Goal: Task Accomplishment & Management: Use online tool/utility

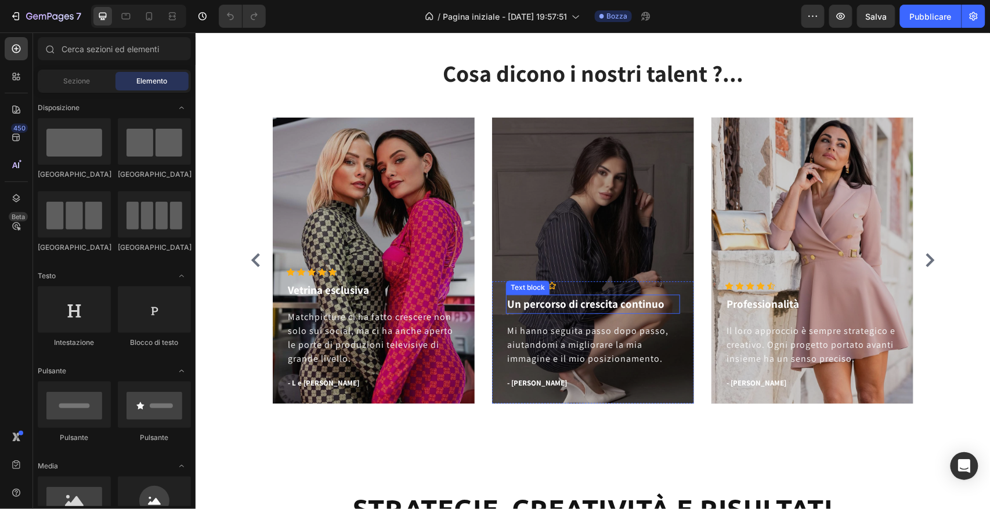
scroll to position [869, 0]
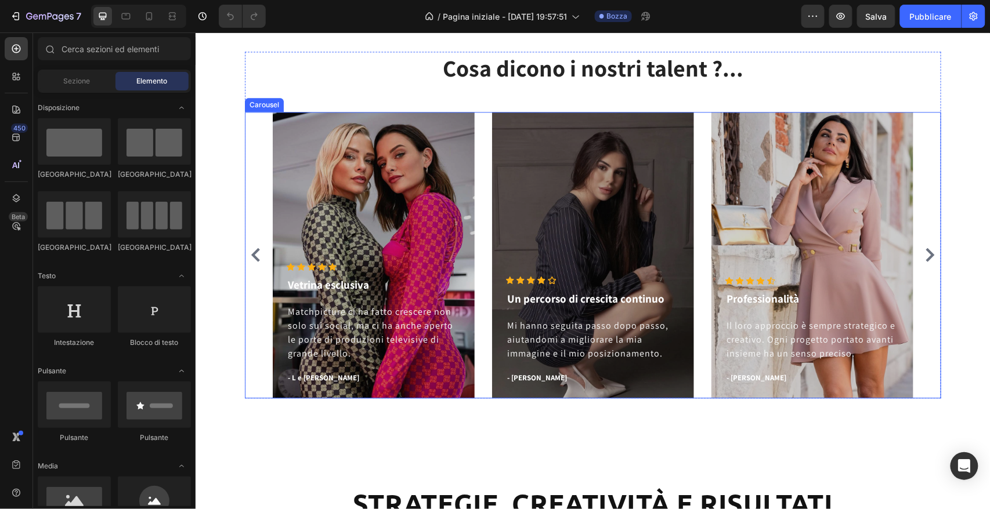
click at [927, 256] on icon "Carousel Next Arrow" at bounding box center [929, 255] width 9 height 14
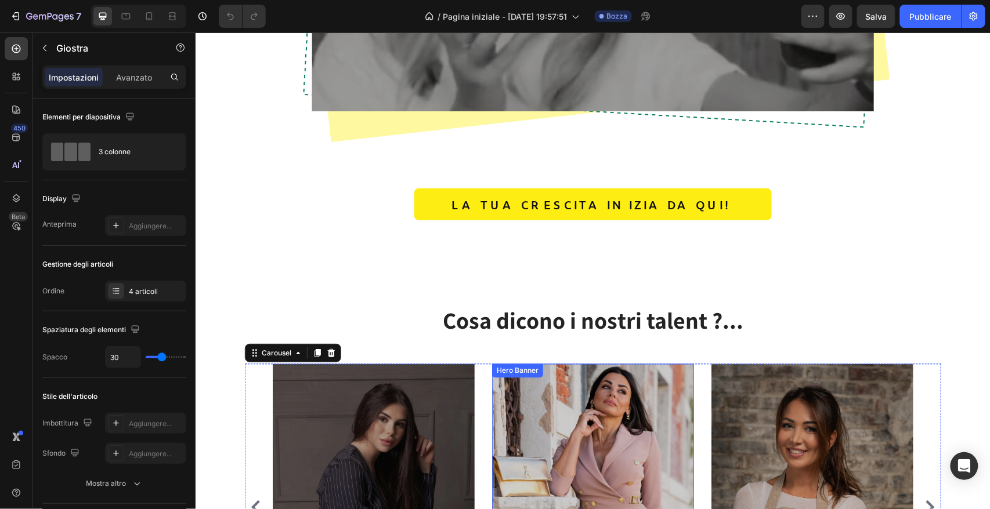
scroll to position [533, 0]
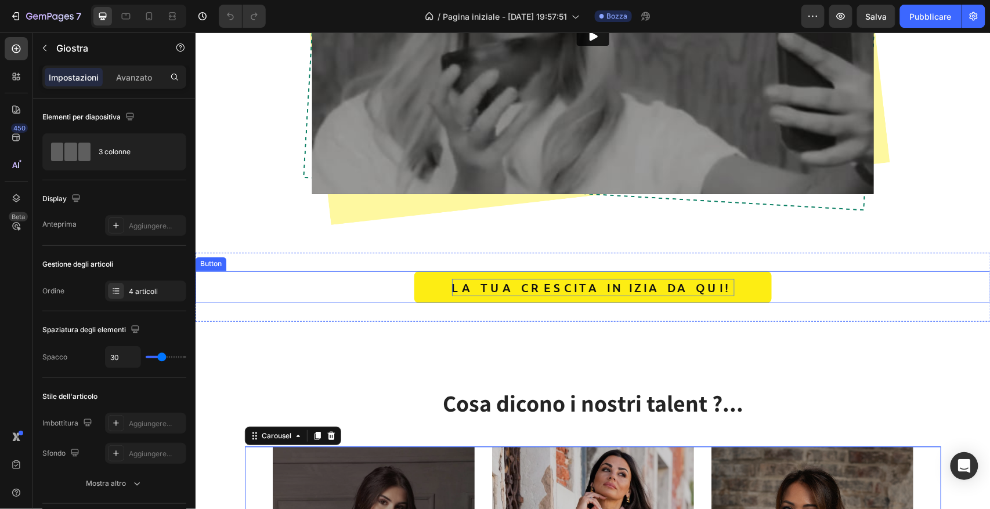
click at [607, 291] on p "LA TUA CRESCITA INIZIA DA QUI!" at bounding box center [592, 287] width 283 height 17
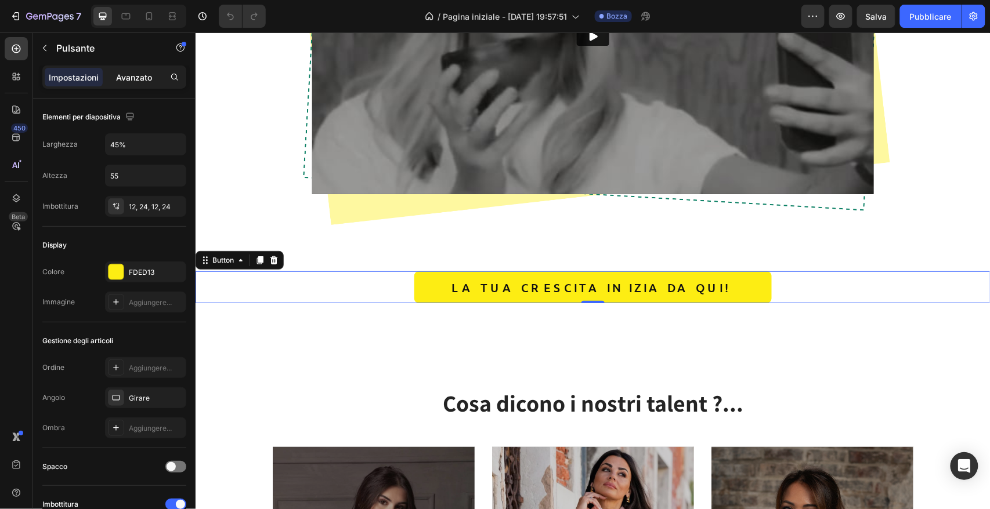
click at [126, 78] on font "Avanzato" at bounding box center [134, 78] width 36 height 10
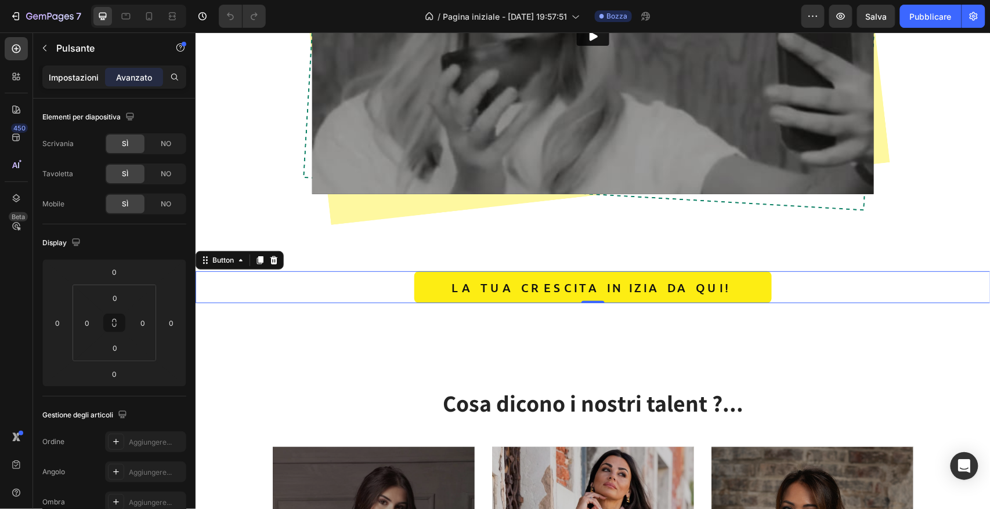
click at [74, 76] on font "Impostazioni" at bounding box center [74, 78] width 50 height 10
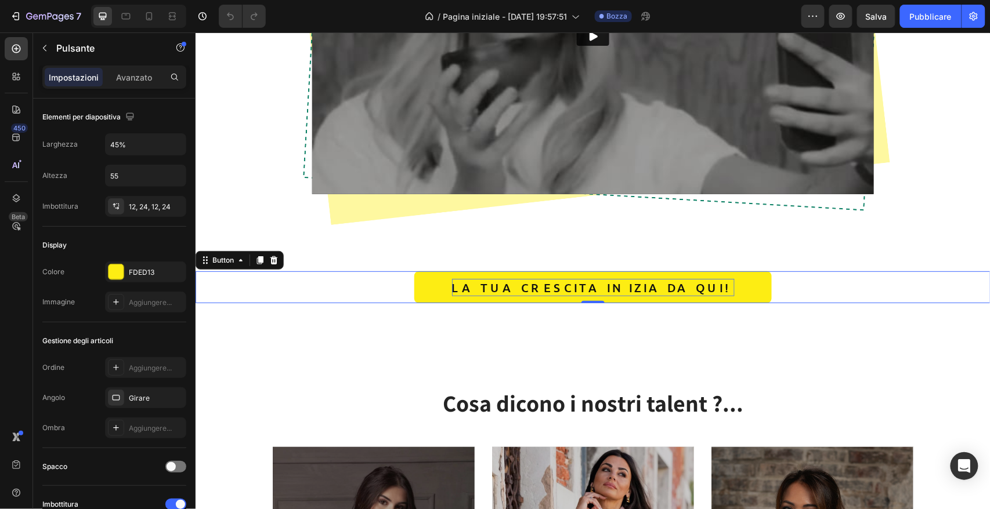
click at [511, 286] on p "LA TUA CRESCITA INIZIA DA QUI!" at bounding box center [592, 287] width 283 height 17
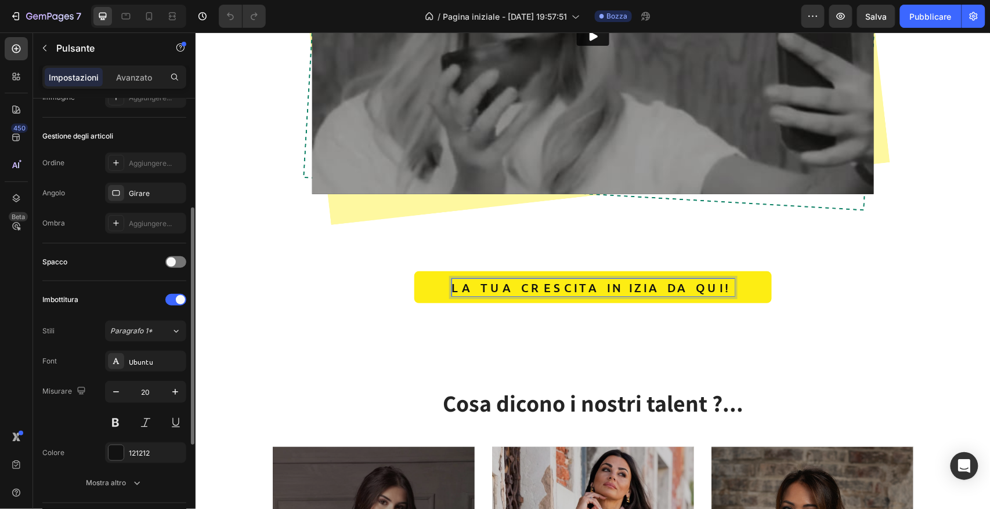
scroll to position [256, 0]
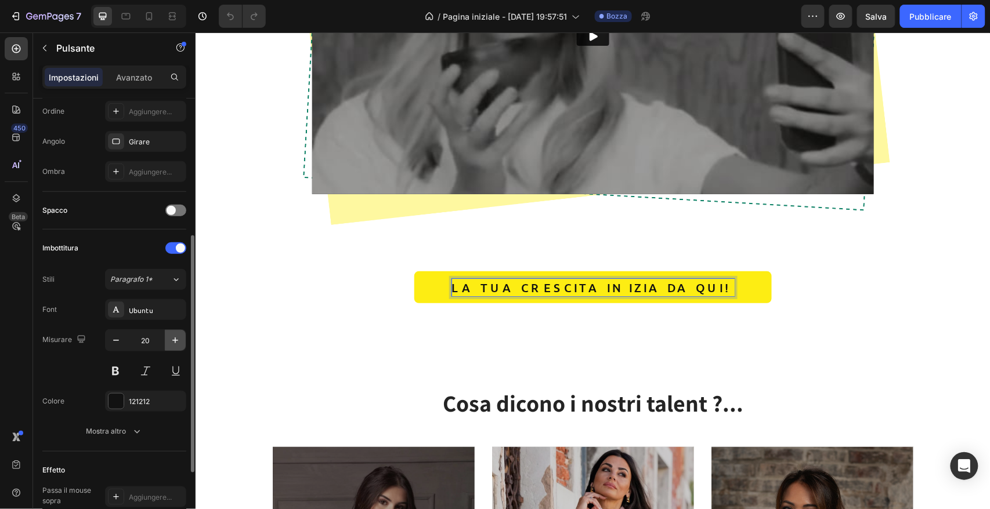
click at [175, 339] on icon "button" at bounding box center [175, 341] width 12 height 12
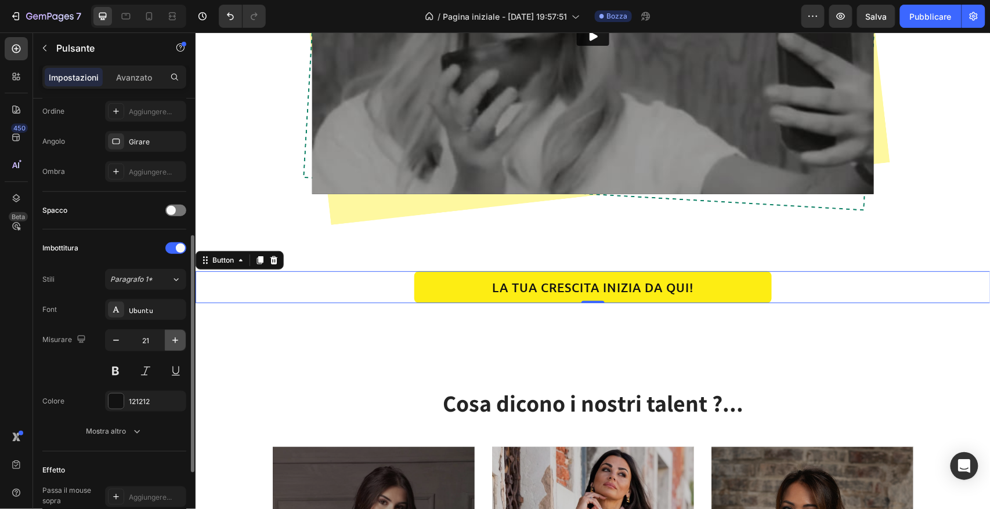
click at [175, 339] on icon "button" at bounding box center [175, 341] width 12 height 12
type input "25"
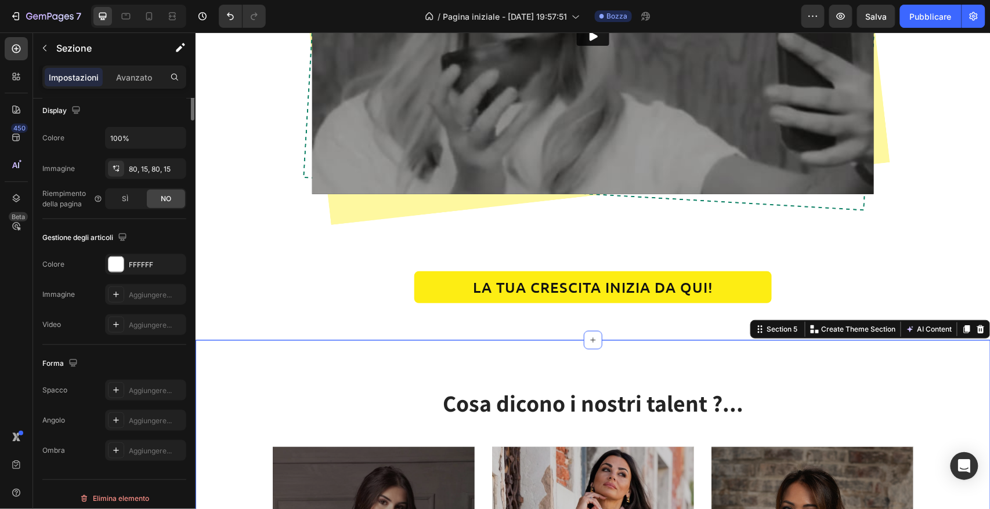
scroll to position [0, 0]
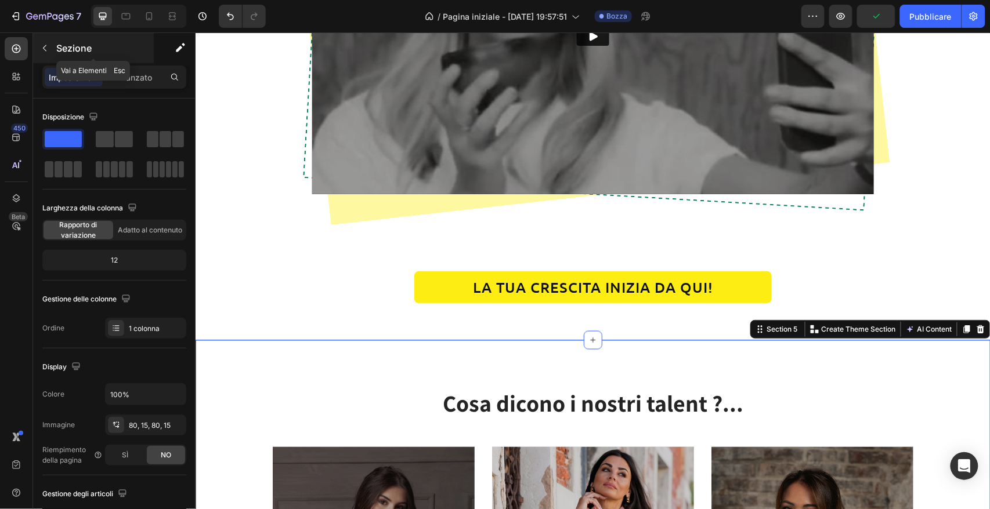
click at [46, 50] on icon "button" at bounding box center [44, 48] width 9 height 9
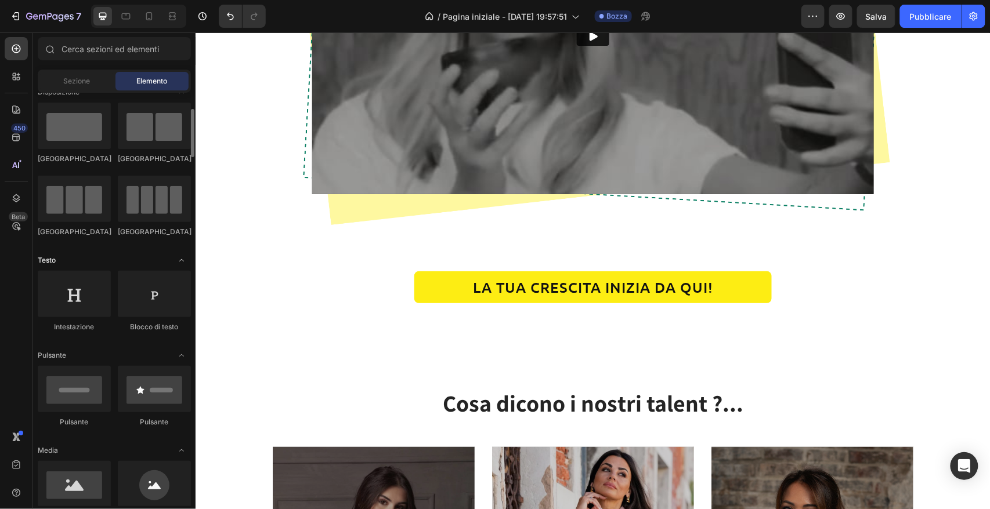
scroll to position [67, 0]
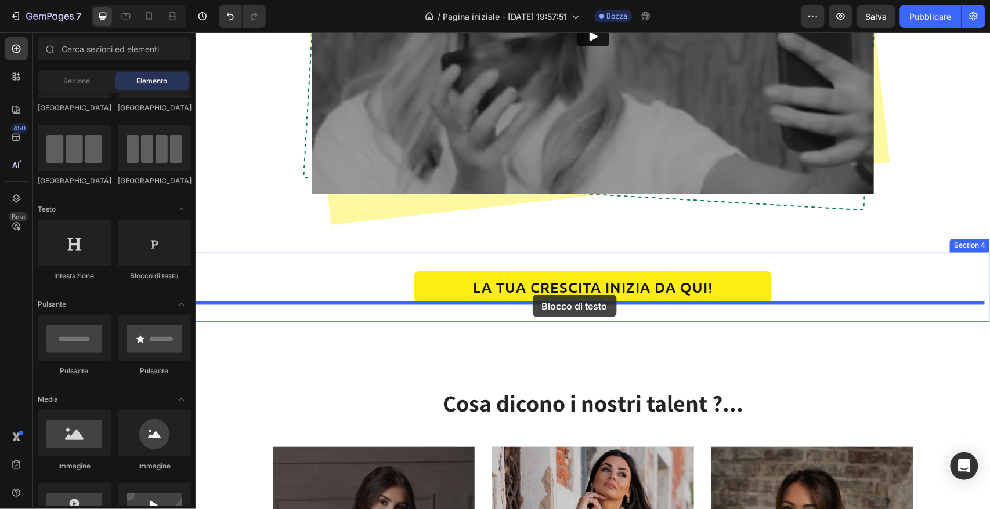
drag, startPoint x: 439, startPoint y: 283, endPoint x: 532, endPoint y: 294, distance: 93.6
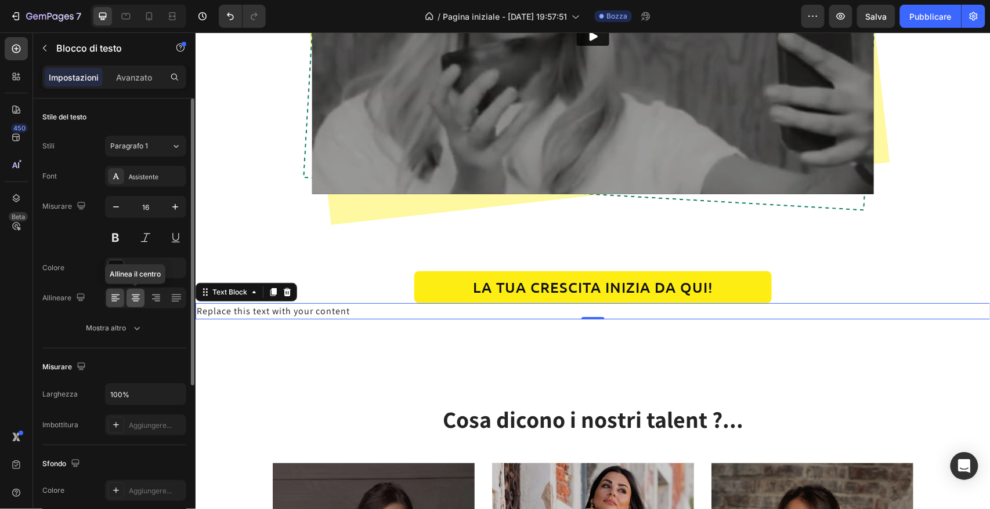
click at [133, 298] on icon at bounding box center [136, 298] width 12 height 12
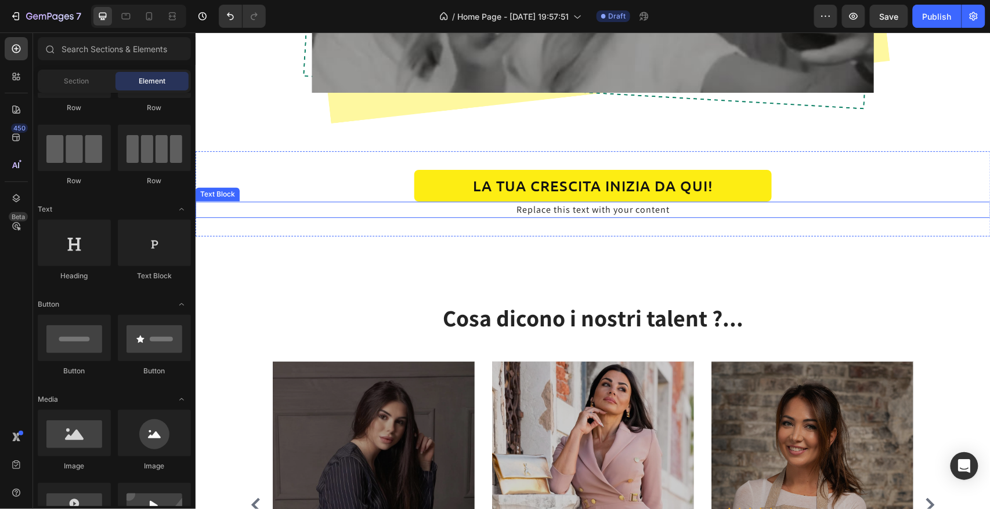
scroll to position [634, 0]
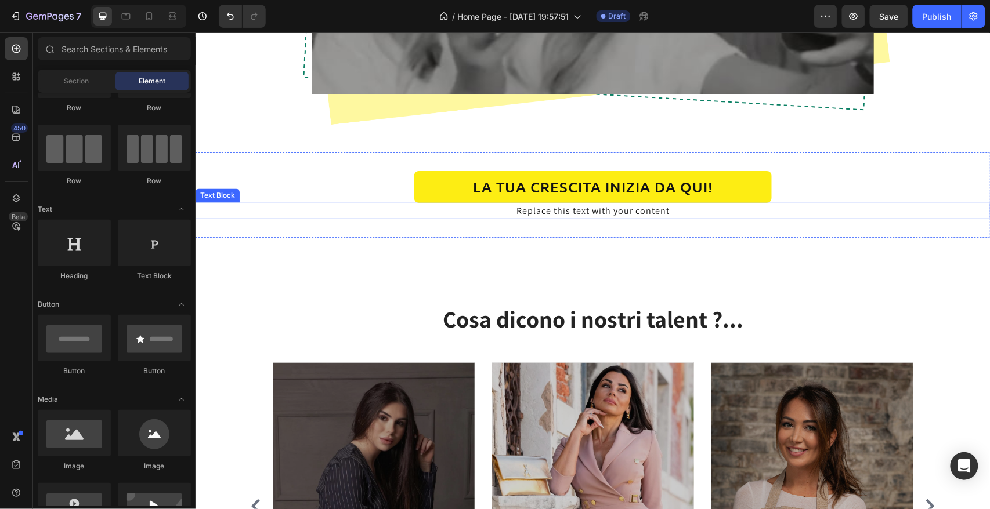
click at [572, 212] on div "Replace this text with your content" at bounding box center [592, 210] width 795 height 16
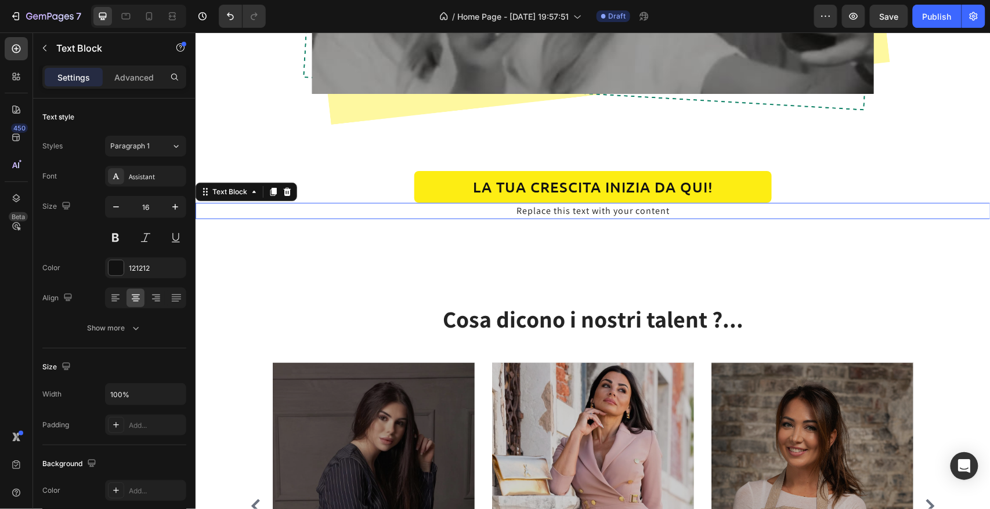
click at [572, 212] on div "Replace this text with your content" at bounding box center [592, 210] width 795 height 16
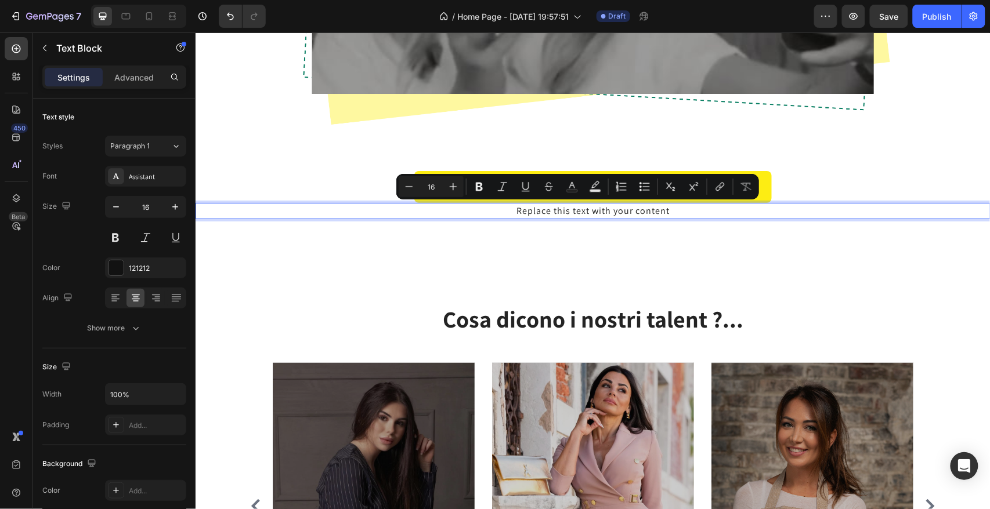
click at [572, 212] on p "Replace this text with your content" at bounding box center [592, 211] width 793 height 14
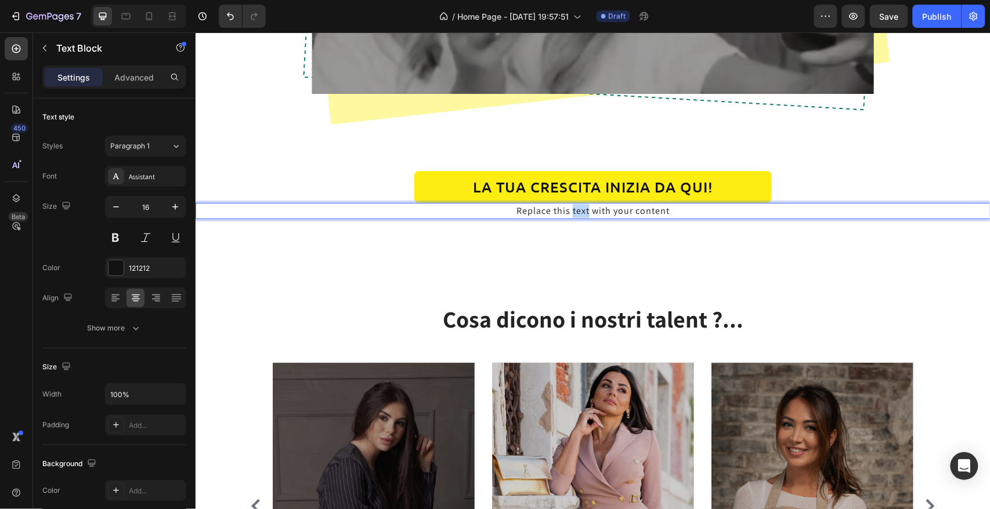
click at [572, 212] on p "Replace this text with your content" at bounding box center [592, 211] width 793 height 14
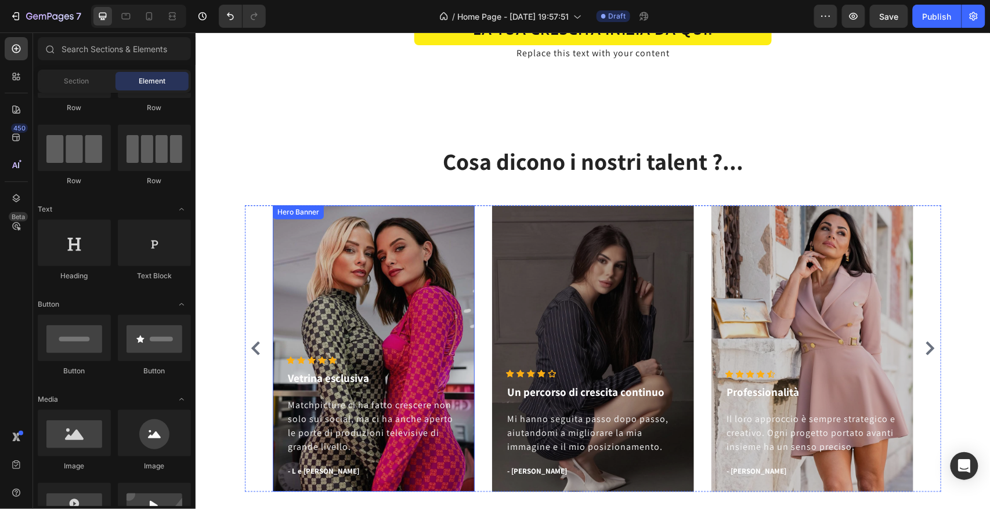
scroll to position [810, 0]
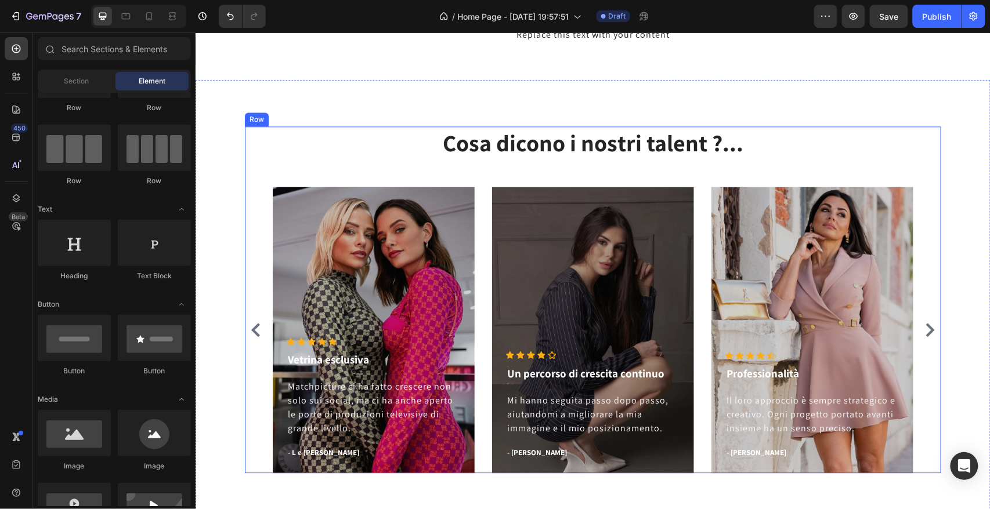
click at [328, 164] on div "Cosa dicono i nostri talent ?... Heading Icon Icon Icon Icon Icon Icon List Hoz…" at bounding box center [592, 299] width 696 height 347
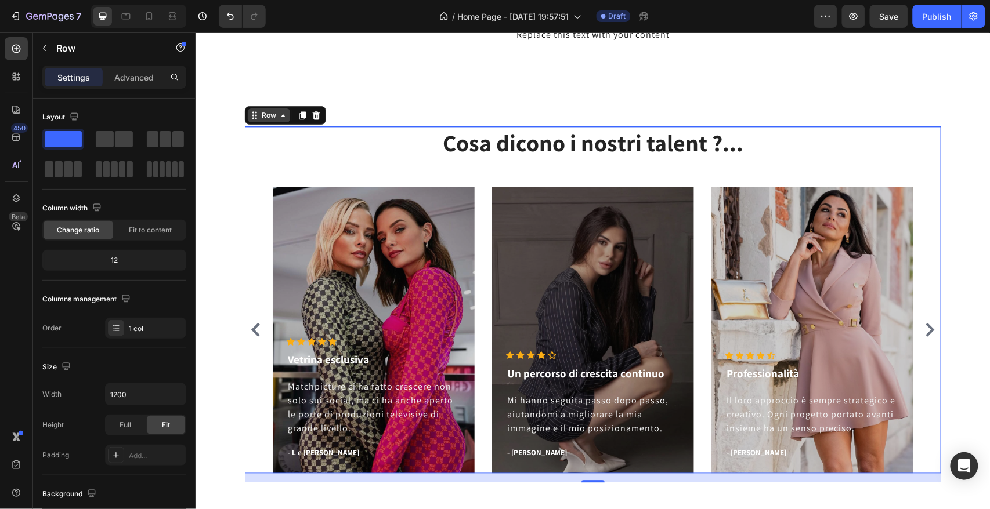
click at [273, 111] on div "Row" at bounding box center [268, 115] width 19 height 10
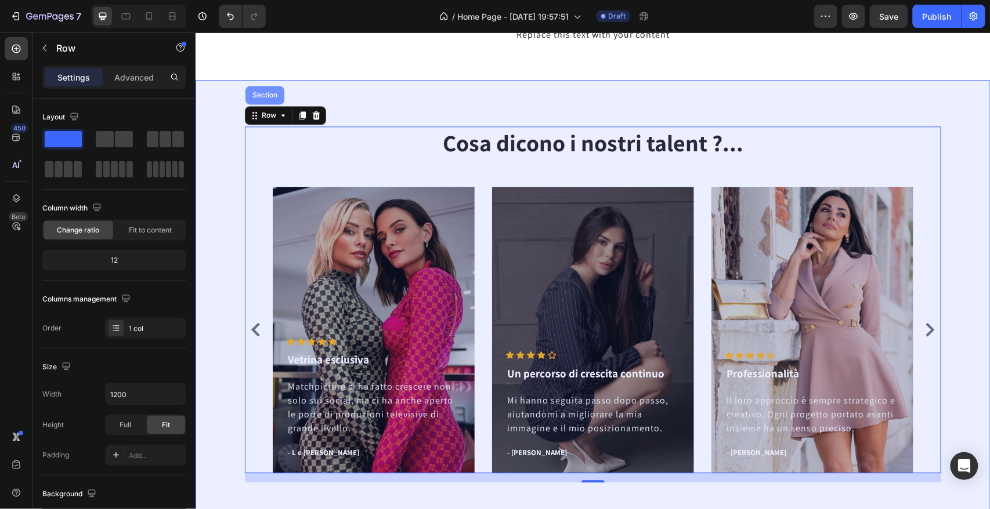
click at [255, 95] on div "Section" at bounding box center [264, 94] width 30 height 7
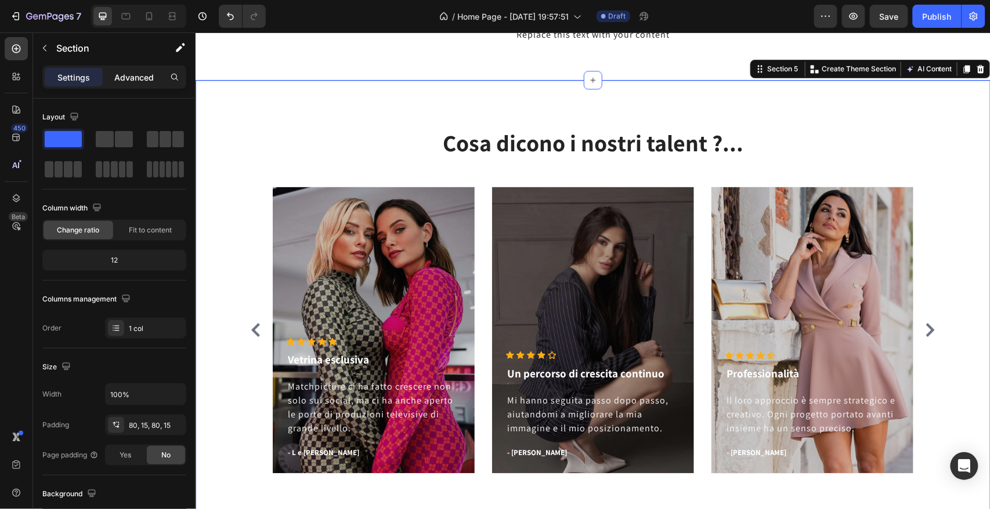
click at [126, 77] on p "Advanced" at bounding box center [133, 77] width 39 height 12
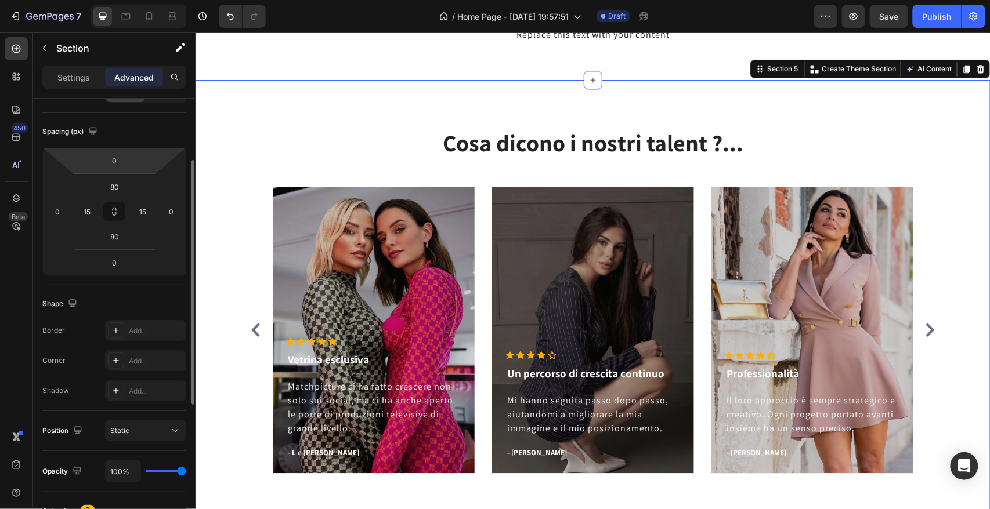
scroll to position [0, 0]
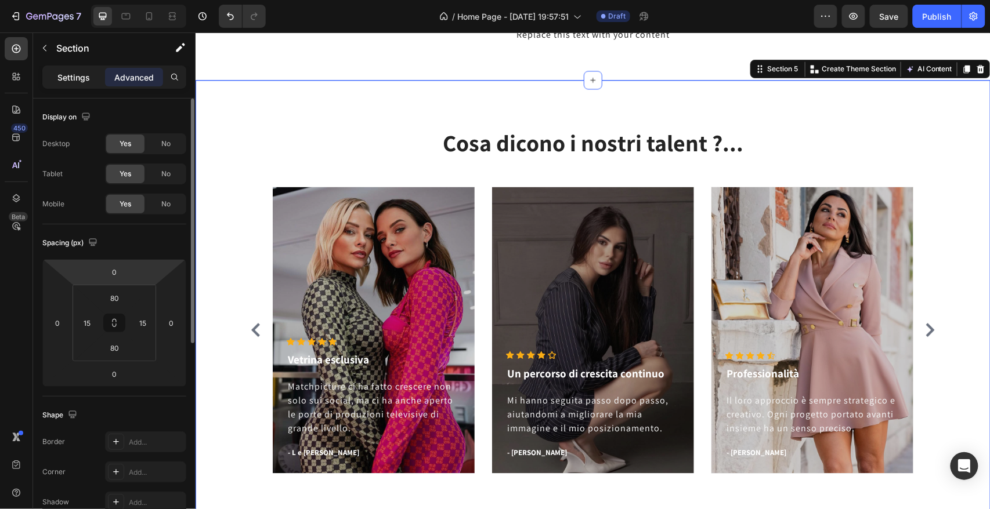
click at [75, 74] on p "Settings" at bounding box center [73, 77] width 32 height 12
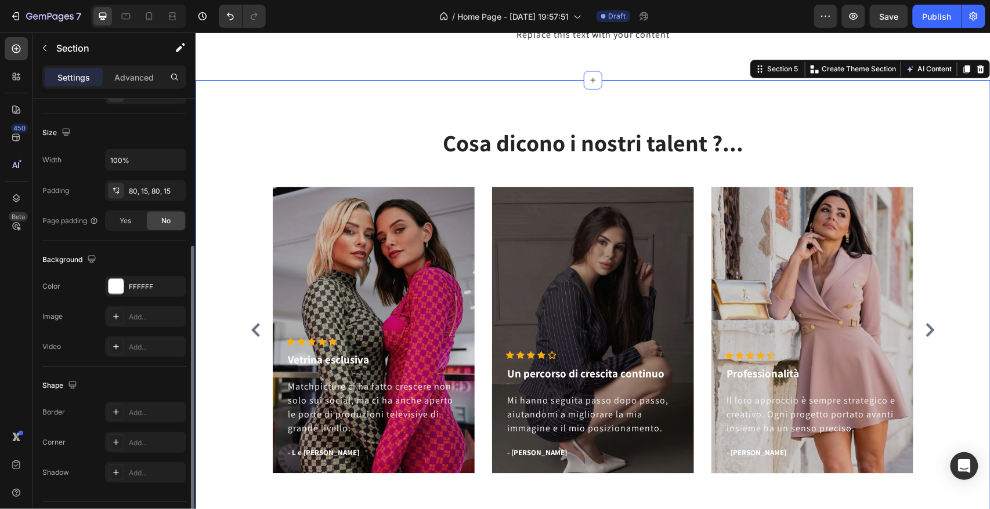
scroll to position [220, 0]
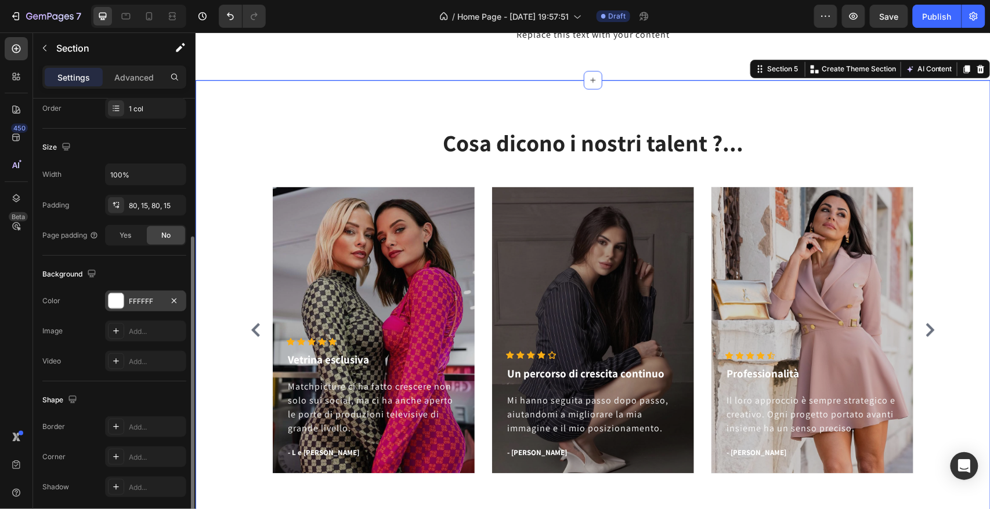
click at [122, 301] on div at bounding box center [116, 301] width 15 height 15
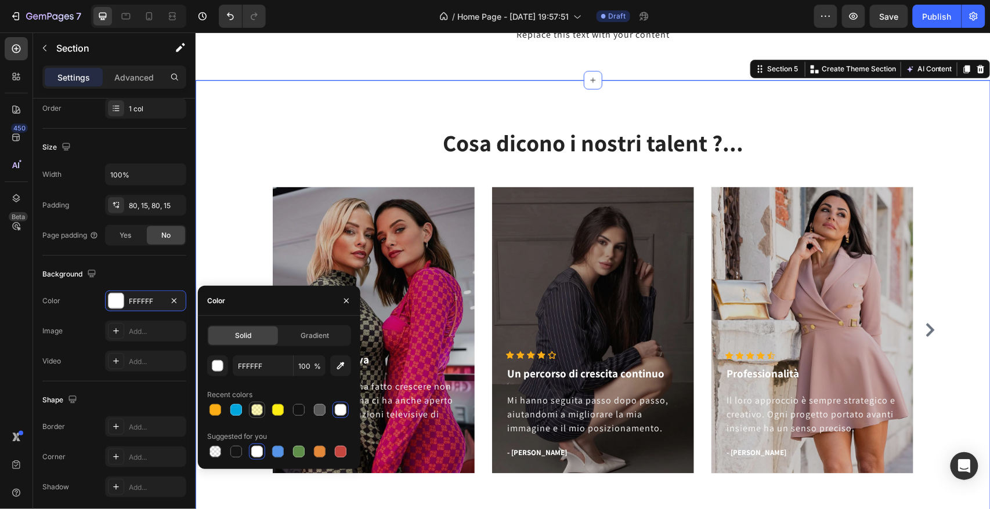
click at [258, 412] on div at bounding box center [257, 410] width 12 height 12
type input "FDED13"
type input "30"
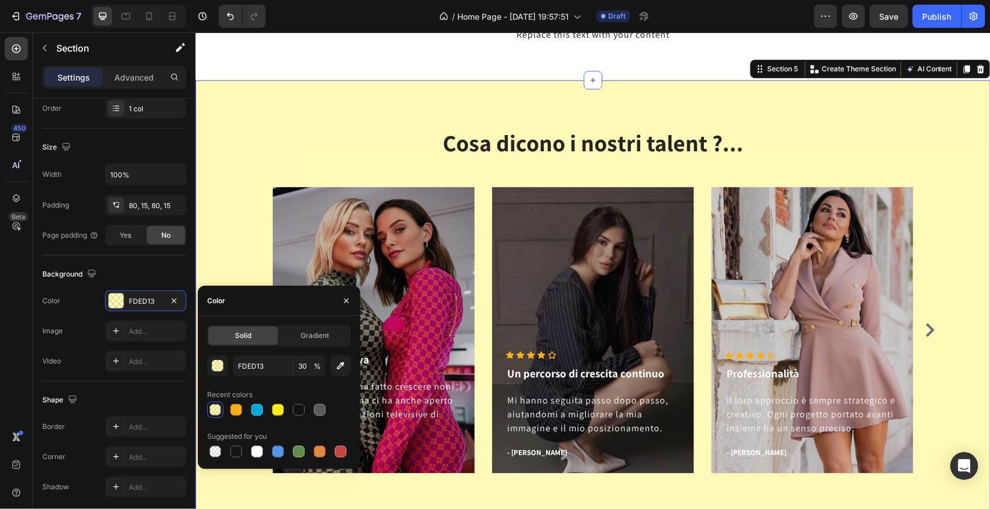
click at [339, 104] on div "Cosa dicono i nostri talent ?... Heading Icon Icon Icon Icon Icon Icon List Hoz…" at bounding box center [592, 303] width 795 height 449
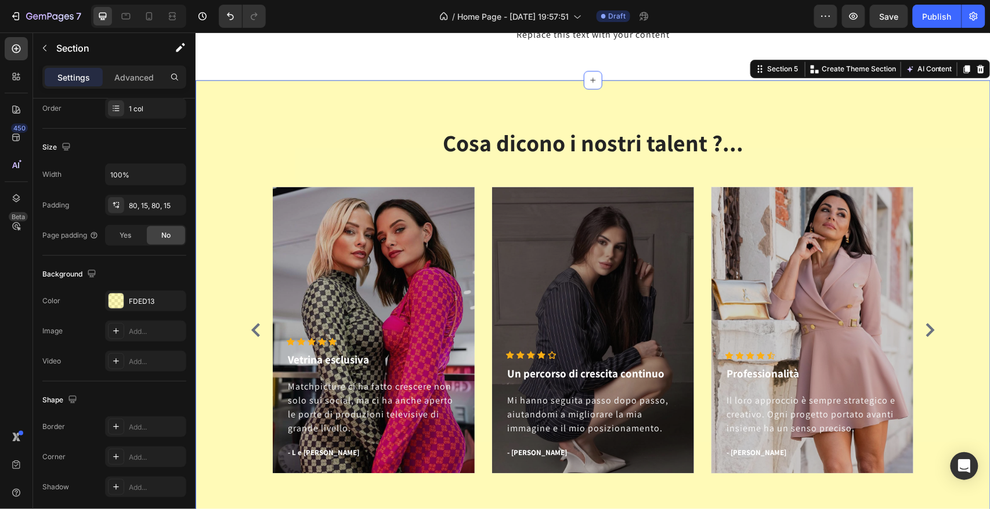
click at [360, 60] on div "LA TUA CRESCITA INIZIA DA QUI! Button Replace this text with your content Text …" at bounding box center [592, 18] width 795 height 85
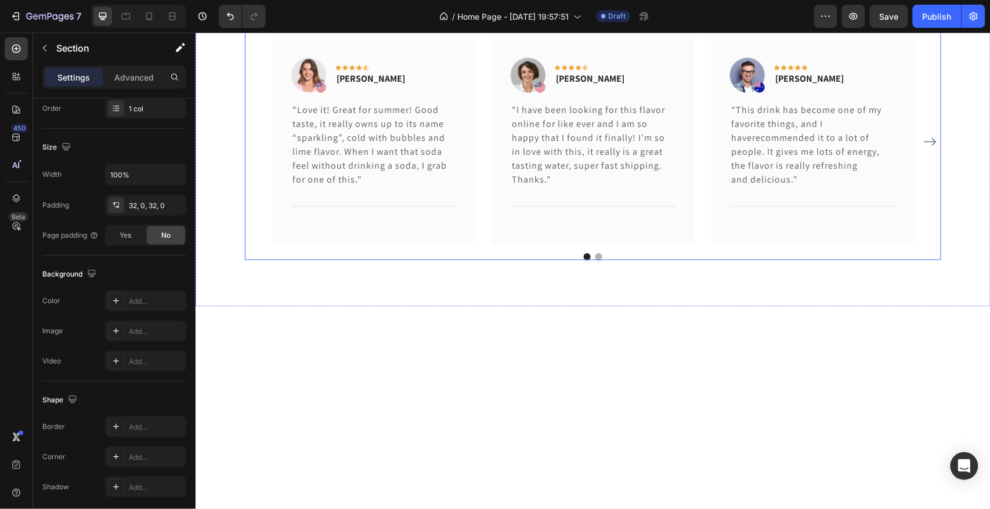
scroll to position [3939, 0]
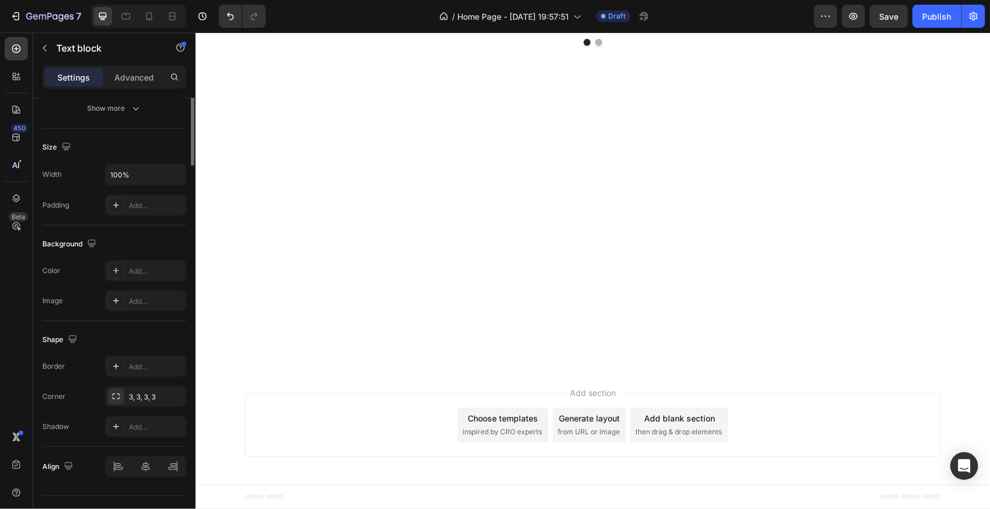
scroll to position [0, 0]
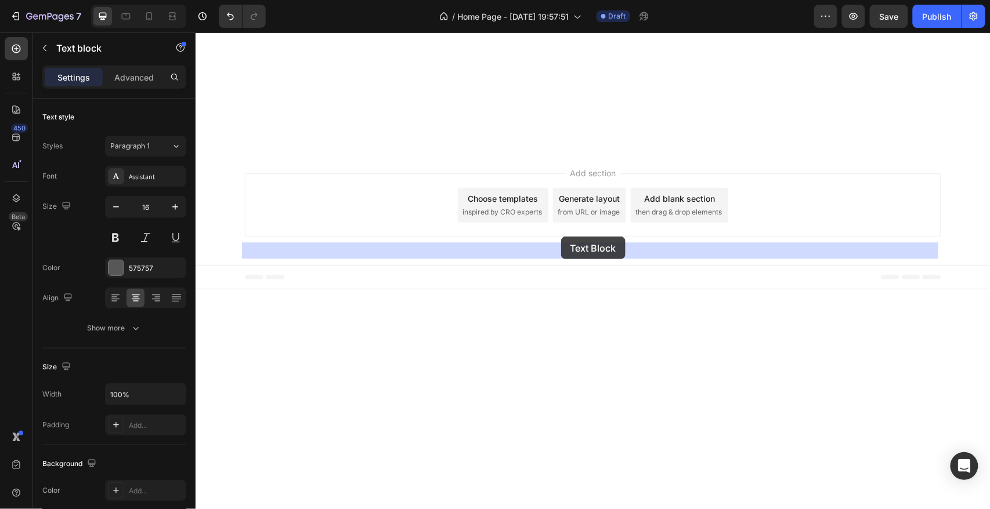
drag, startPoint x: 280, startPoint y: 220, endPoint x: 561, endPoint y: 236, distance: 281.2
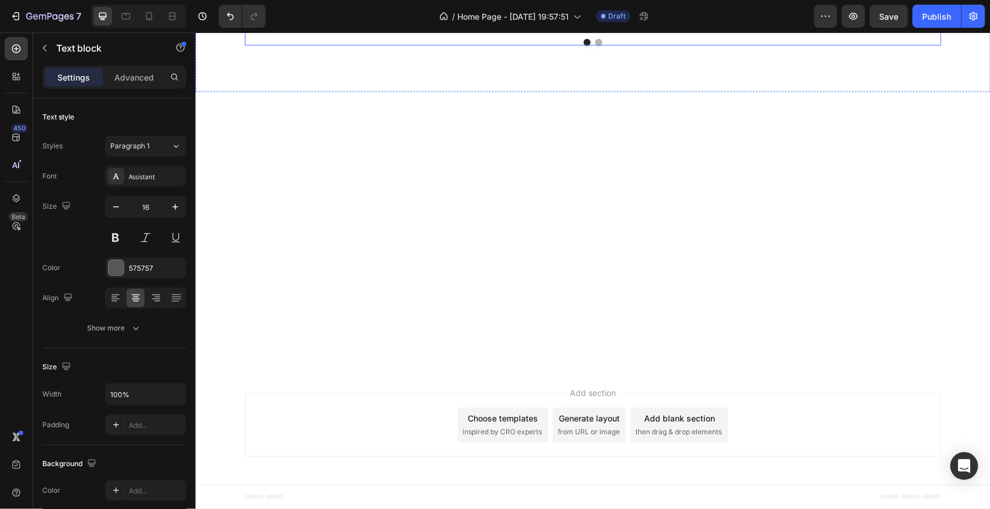
scroll to position [3847, 0]
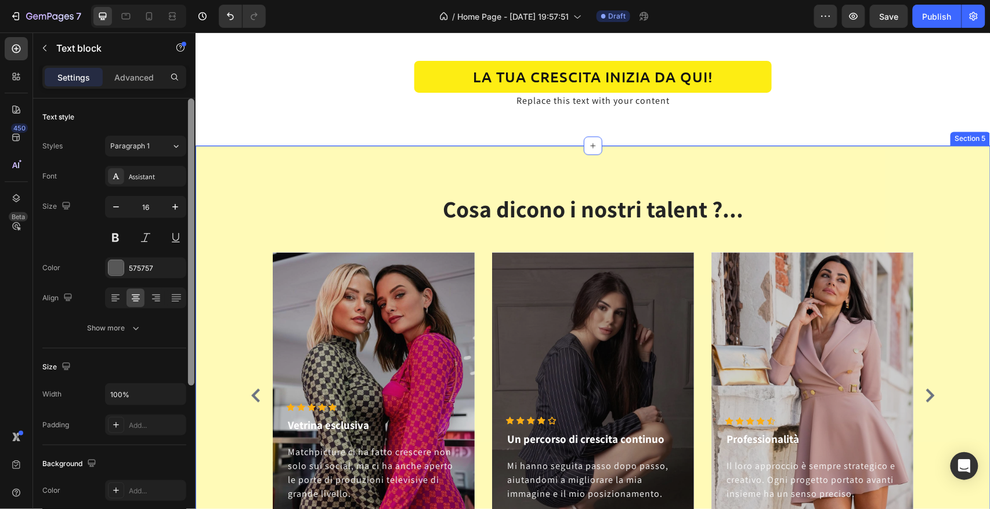
scroll to position [678, 0]
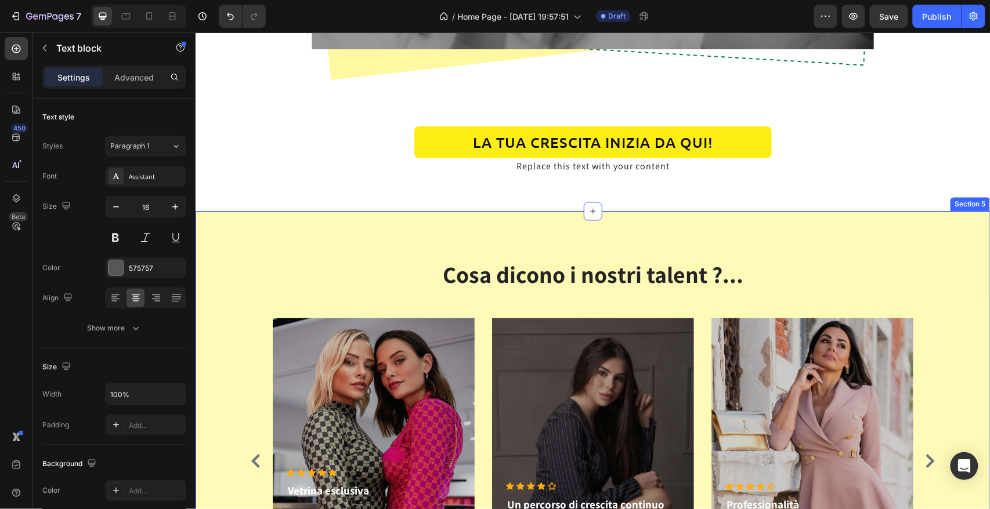
click at [530, 257] on div "Cosa dicono i nostri talent ?... Heading Icon Icon Icon Icon Icon Icon List Hoz…" at bounding box center [592, 435] width 795 height 449
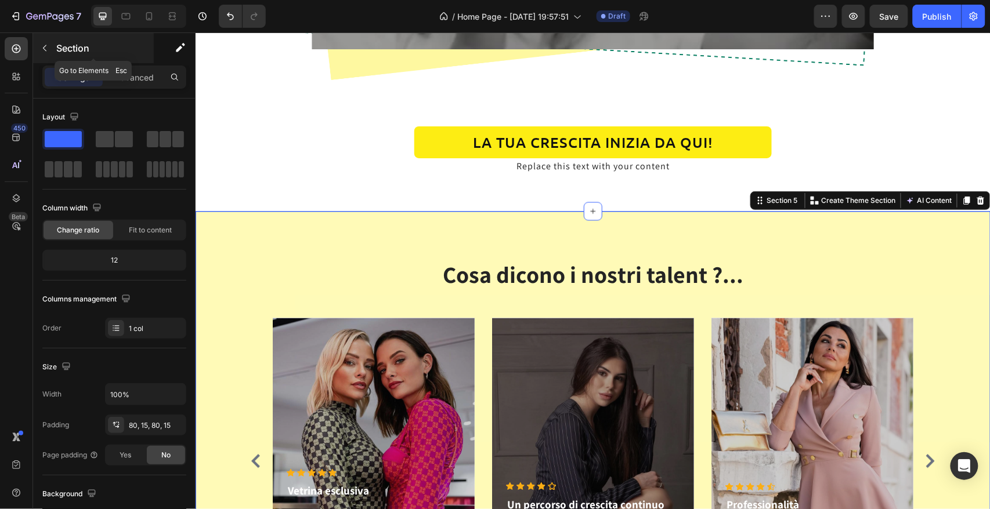
click at [46, 48] on icon "button" at bounding box center [44, 48] width 9 height 9
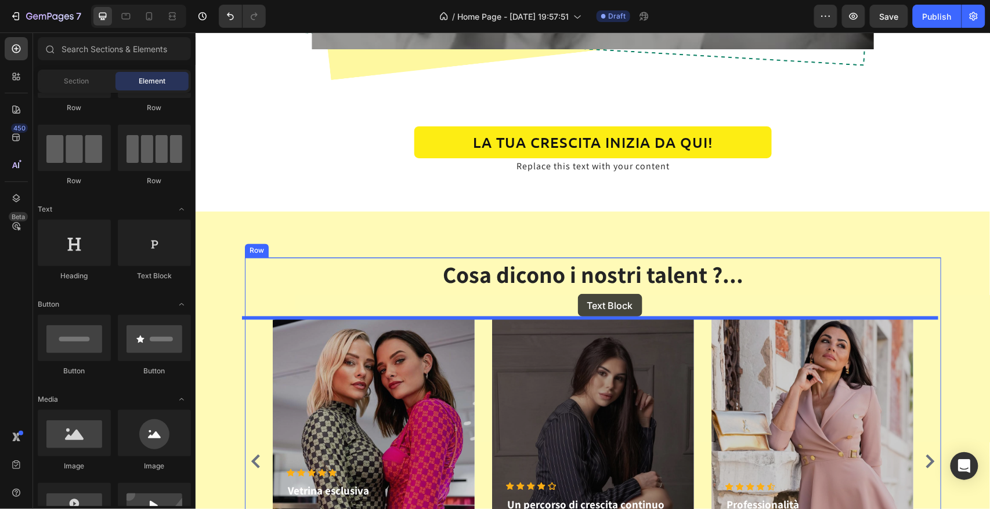
drag, startPoint x: 351, startPoint y: 269, endPoint x: 577, endPoint y: 293, distance: 227.5
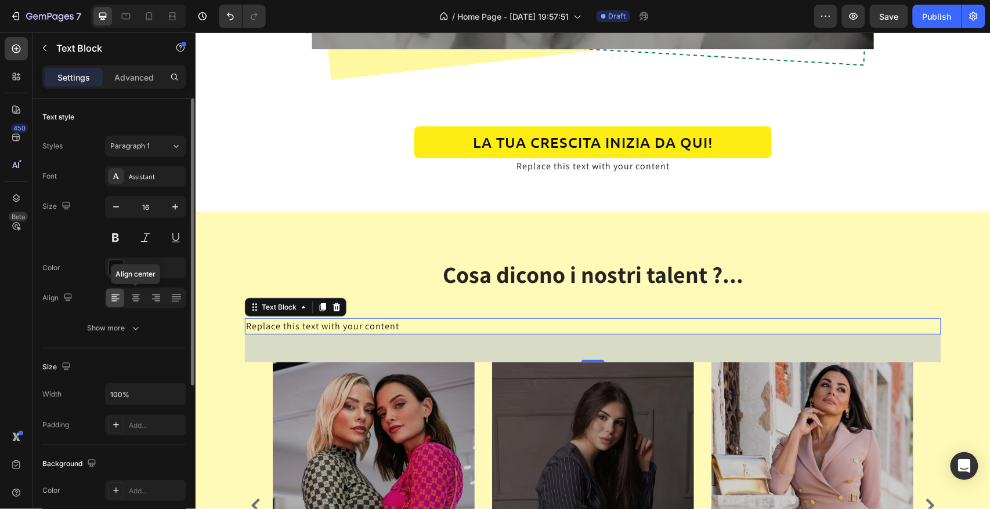
drag, startPoint x: 132, startPoint y: 296, endPoint x: 165, endPoint y: 308, distance: 34.7
click at [133, 296] on icon at bounding box center [136, 298] width 12 height 12
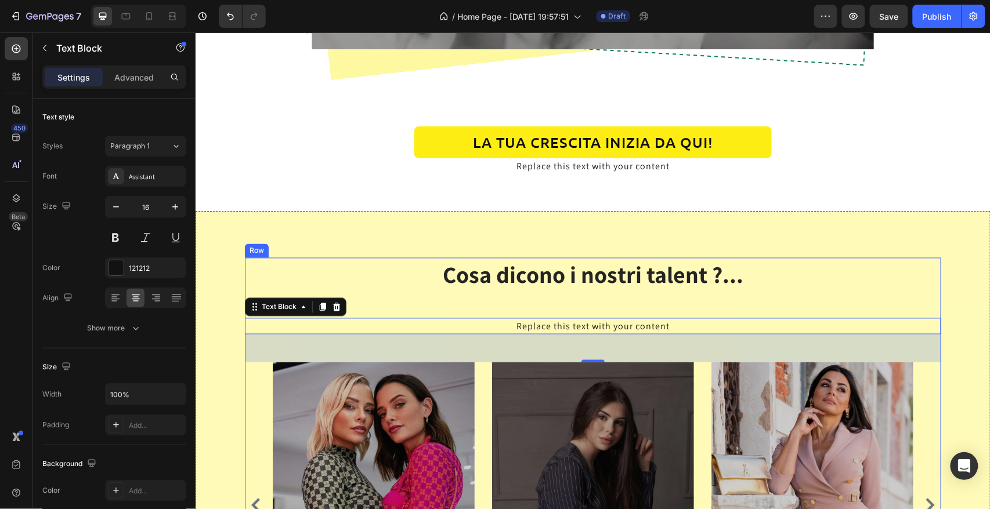
click at [519, 311] on div "Cosa dicono i nostri talent ?... Heading Replace this text with your content Te…" at bounding box center [592, 453] width 696 height 391
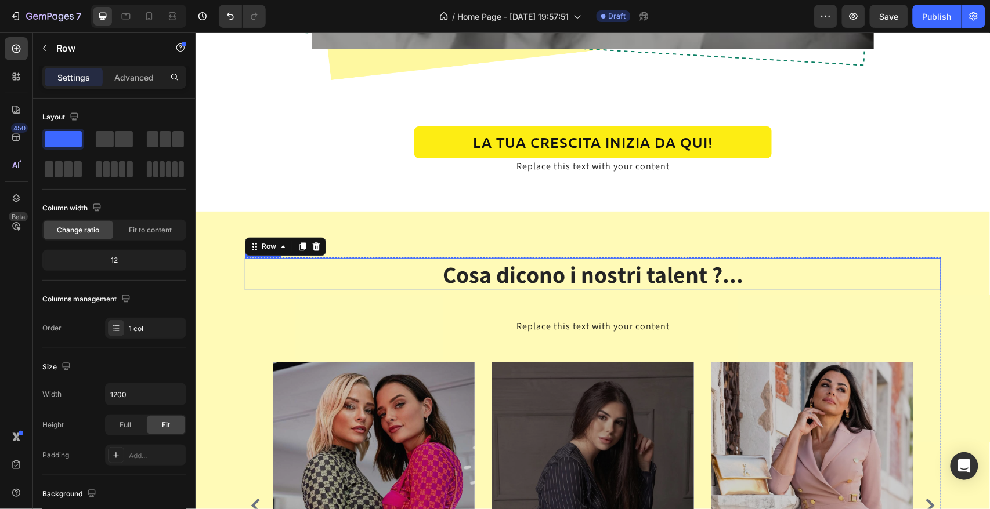
click at [526, 283] on h2 "Cosa dicono i nostri talent ?..." at bounding box center [592, 274] width 696 height 32
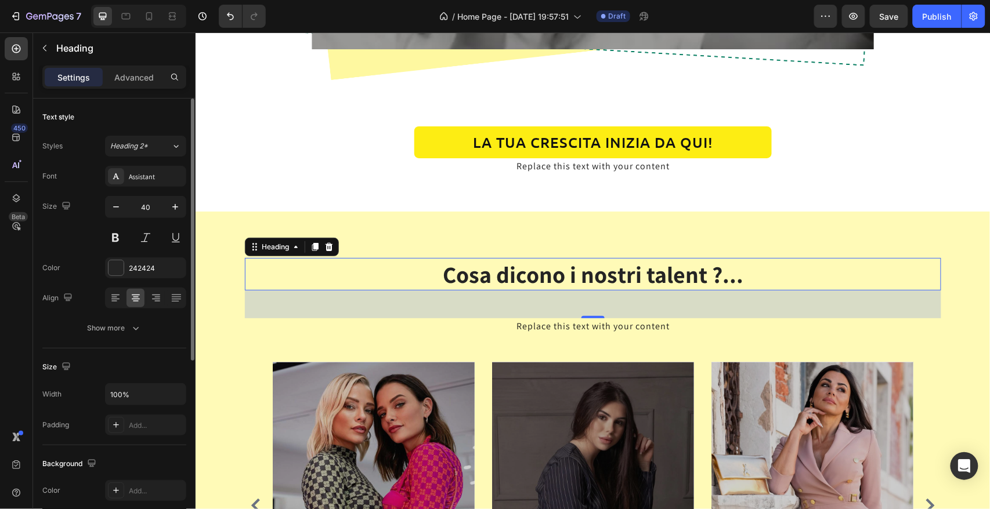
click at [134, 82] on p "Advanced" at bounding box center [133, 77] width 39 height 12
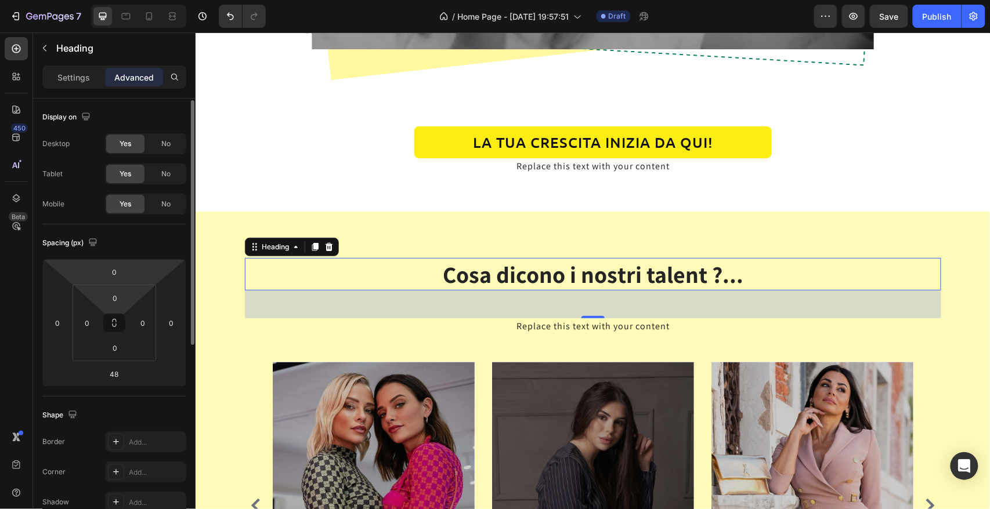
scroll to position [17, 0]
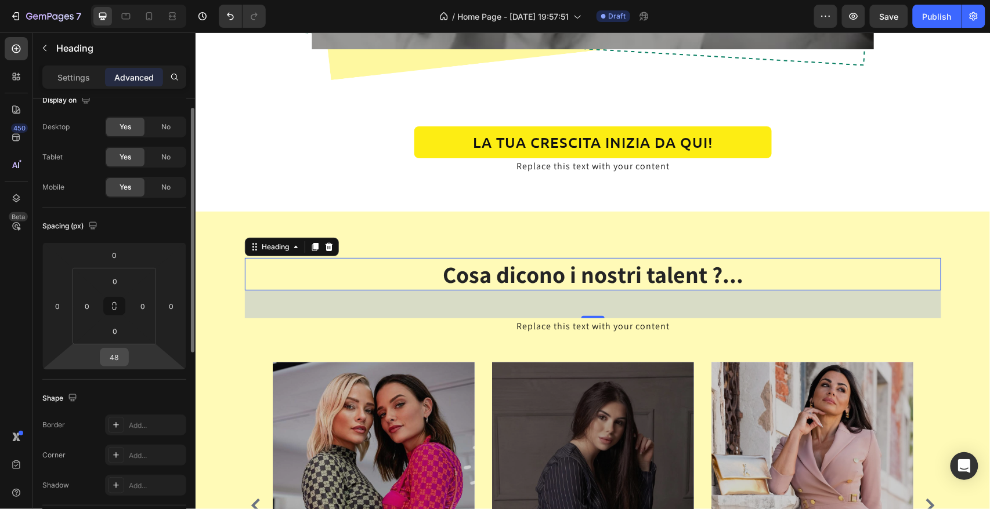
click at [123, 360] on input "48" at bounding box center [114, 357] width 23 height 17
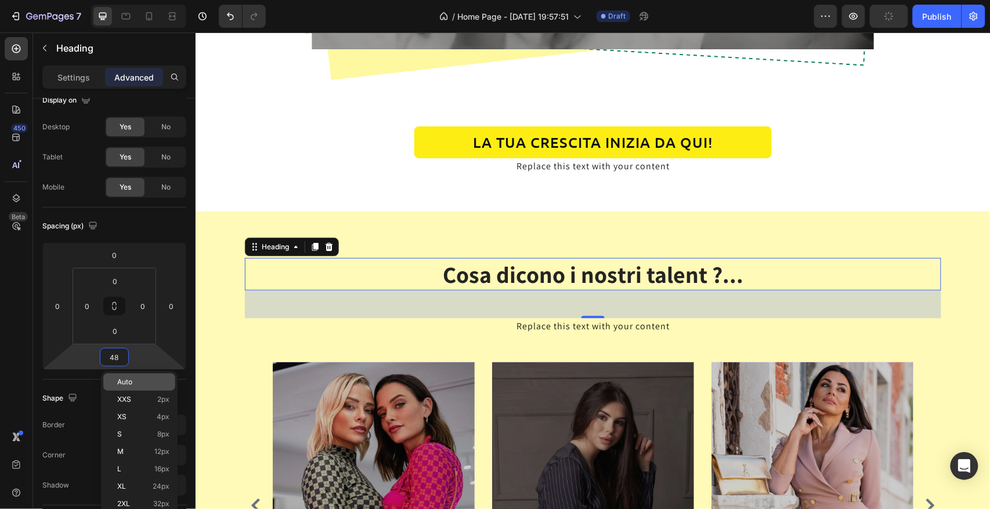
click at [129, 386] on div "Auto" at bounding box center [139, 382] width 72 height 17
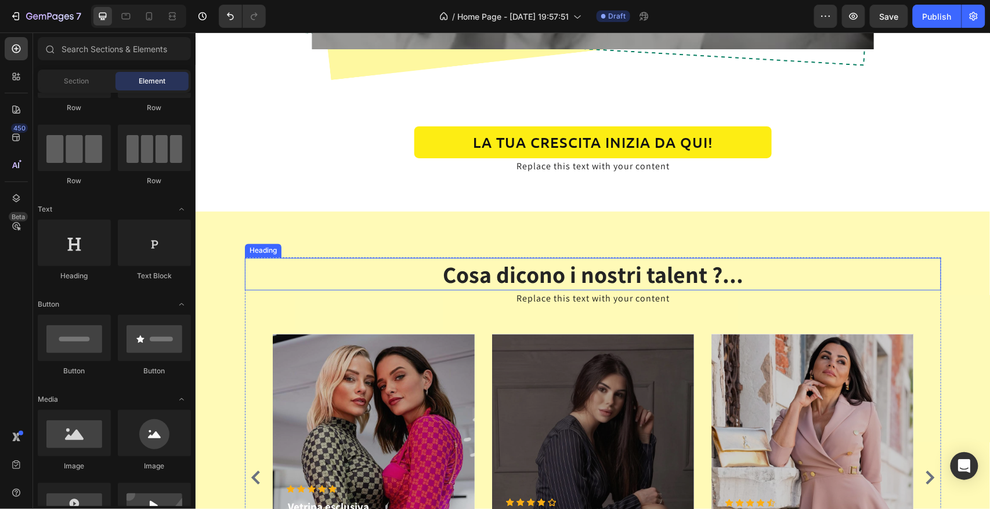
click at [572, 279] on h2 "Cosa dicono i nostri talent ?..." at bounding box center [592, 274] width 696 height 32
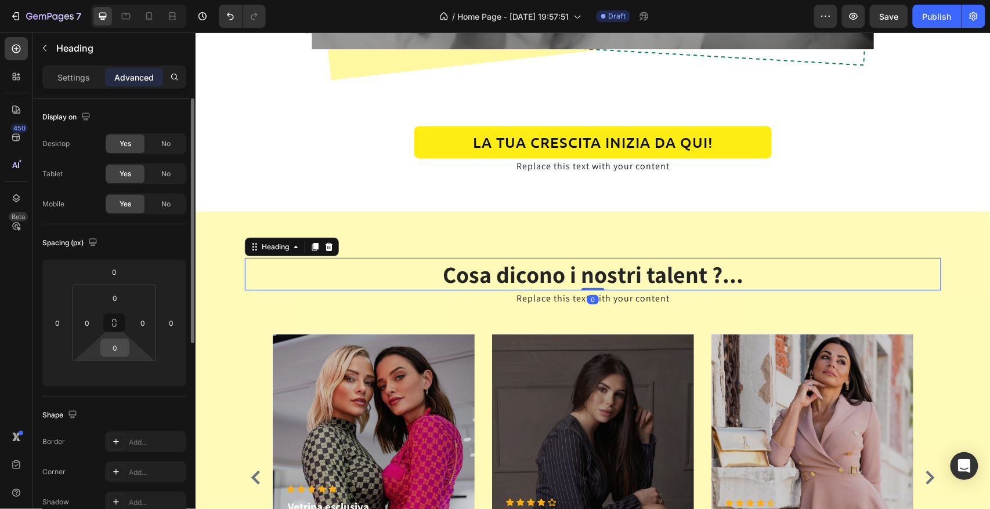
click at [118, 350] on input "0" at bounding box center [114, 347] width 23 height 17
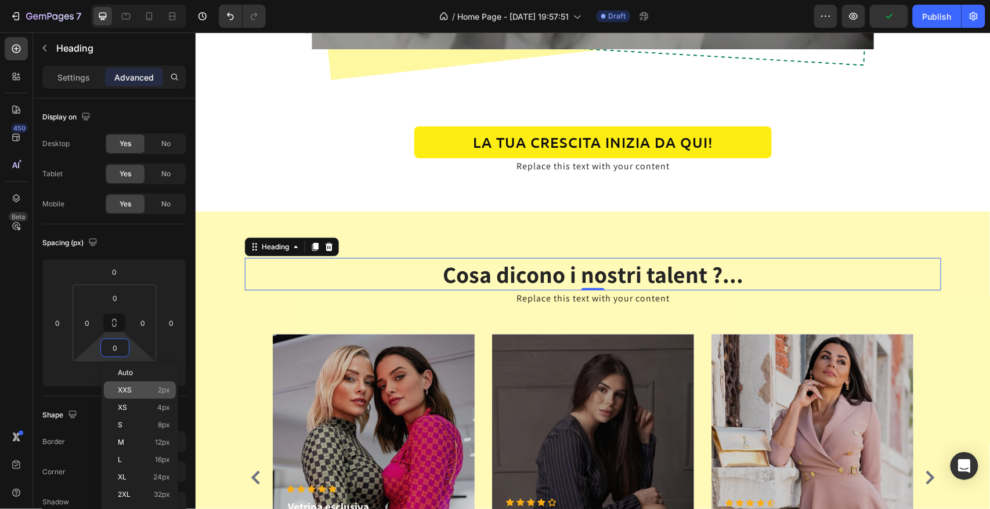
click at [126, 388] on span "XXS" at bounding box center [125, 390] width 14 height 8
type input "2"
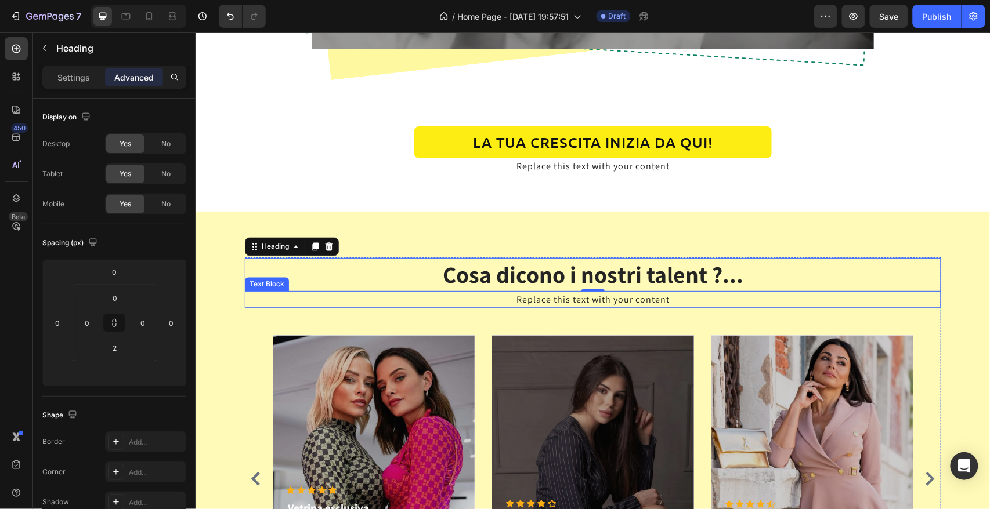
click at [580, 302] on div "Replace this text with your content" at bounding box center [592, 299] width 696 height 16
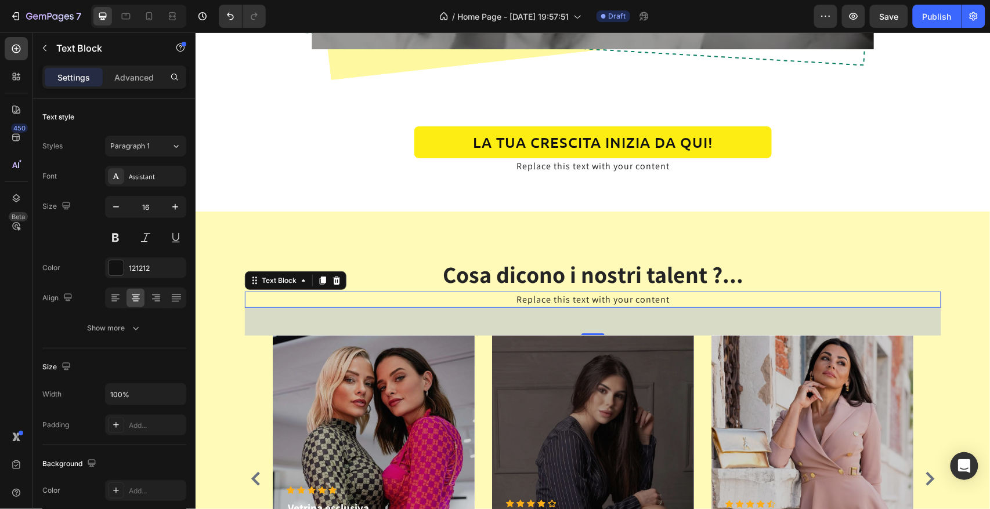
click at [580, 302] on div "Replace this text with your content" at bounding box center [592, 299] width 696 height 16
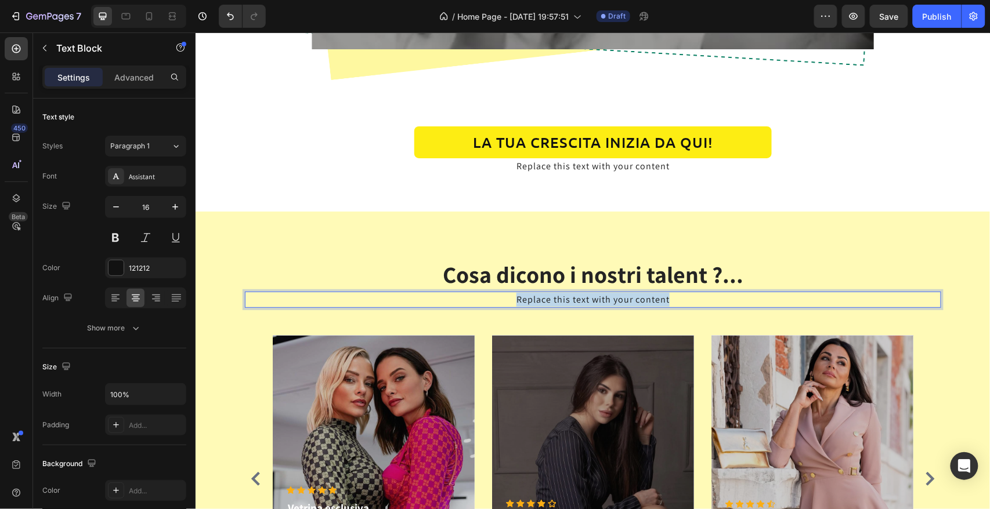
click at [580, 302] on p "Replace this text with your content" at bounding box center [592, 299] width 694 height 14
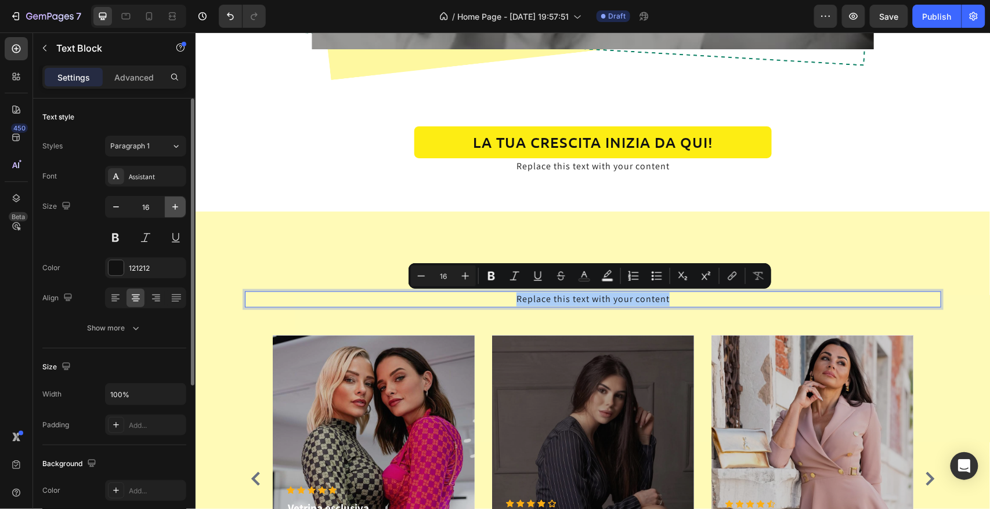
click at [175, 203] on icon "button" at bounding box center [175, 207] width 12 height 12
click at [175, 204] on icon "button" at bounding box center [175, 207] width 12 height 12
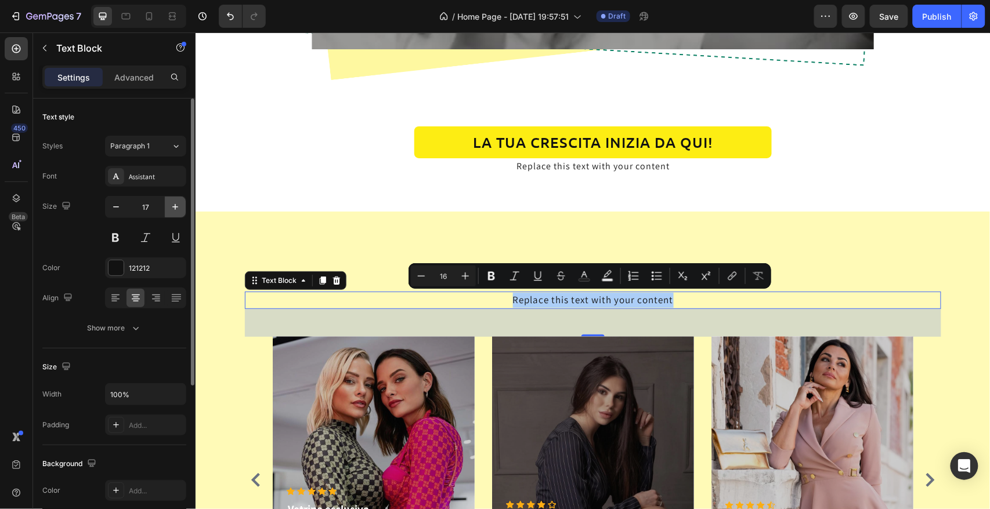
click at [175, 204] on icon "button" at bounding box center [175, 207] width 12 height 12
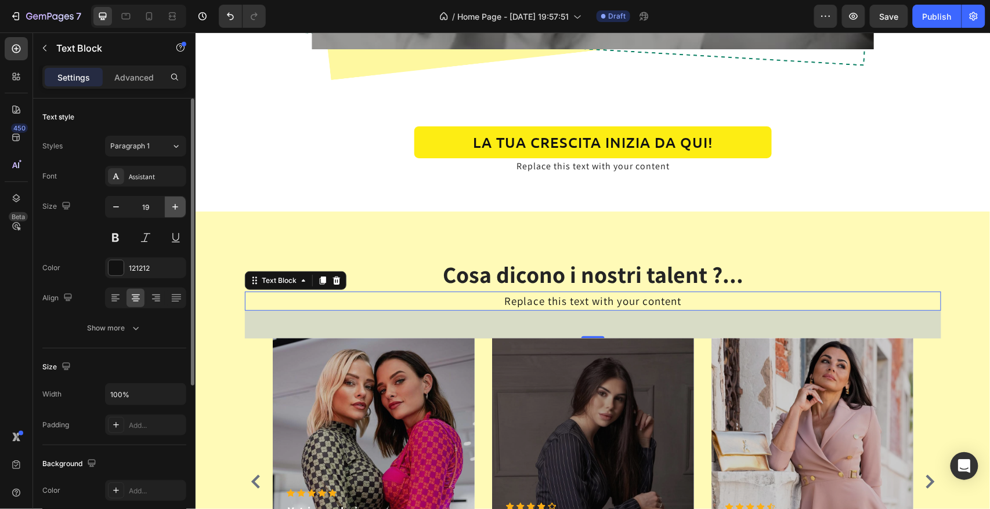
click at [175, 204] on icon "button" at bounding box center [175, 207] width 12 height 12
type input "20"
click at [591, 300] on p "Replace this text with your content" at bounding box center [592, 300] width 694 height 17
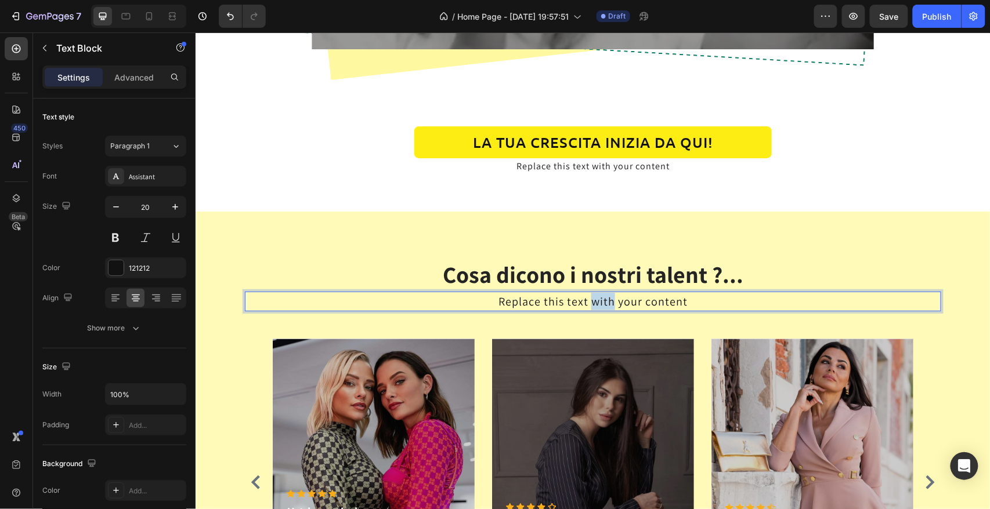
click at [591, 300] on p "Replace this text with your content" at bounding box center [592, 300] width 694 height 17
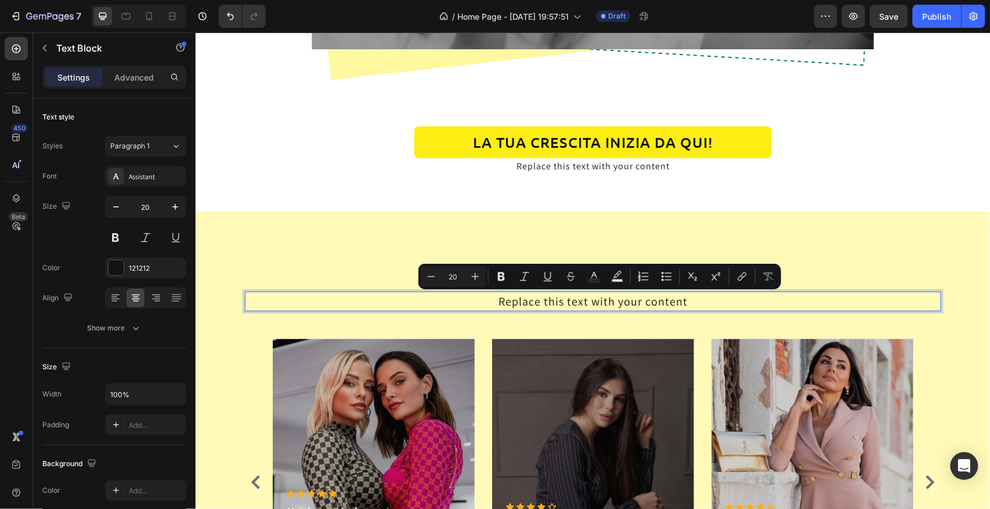
click at [499, 306] on p "Replace this text with your content" at bounding box center [592, 300] width 694 height 17
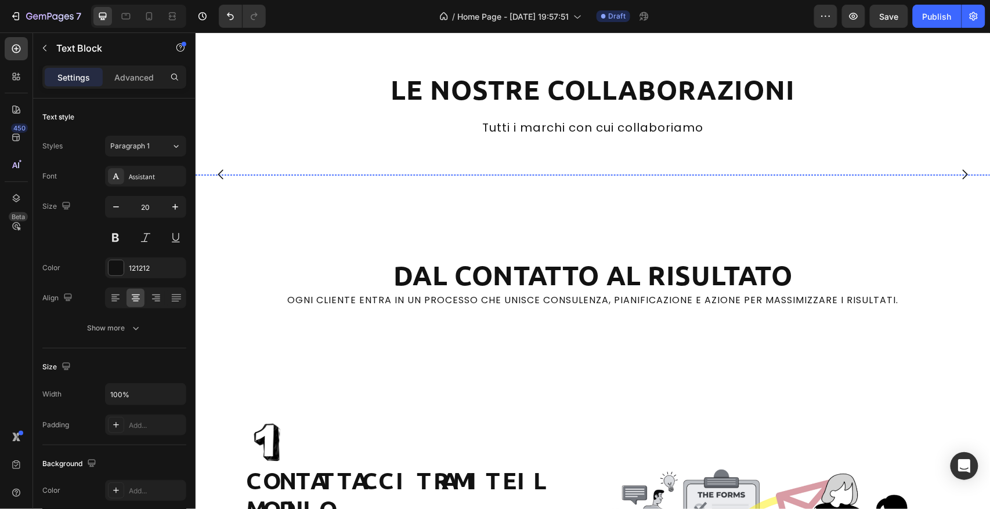
scroll to position [2442, 0]
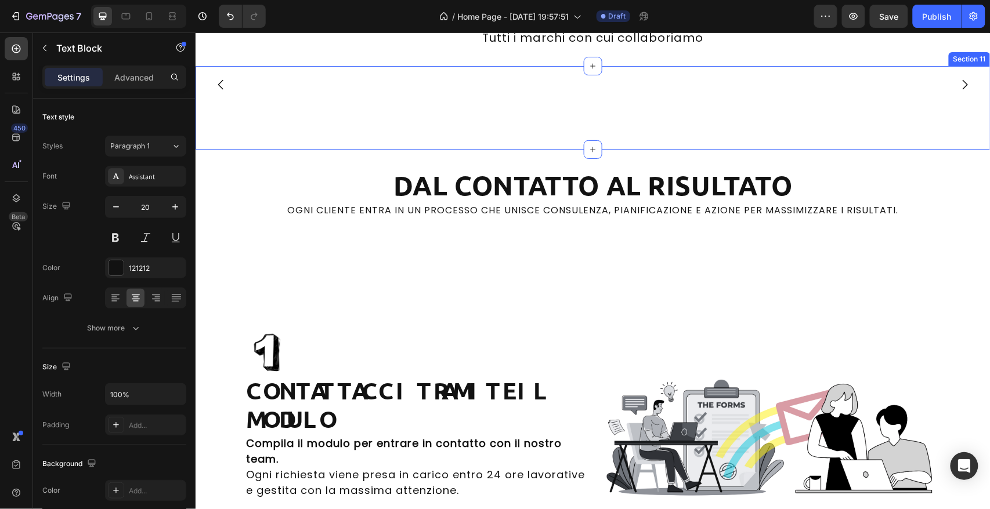
click at [620, 131] on div "Image Image Image Image Image Image Image Image Image Image Image Image [GEOGRA…" at bounding box center [592, 107] width 795 height 46
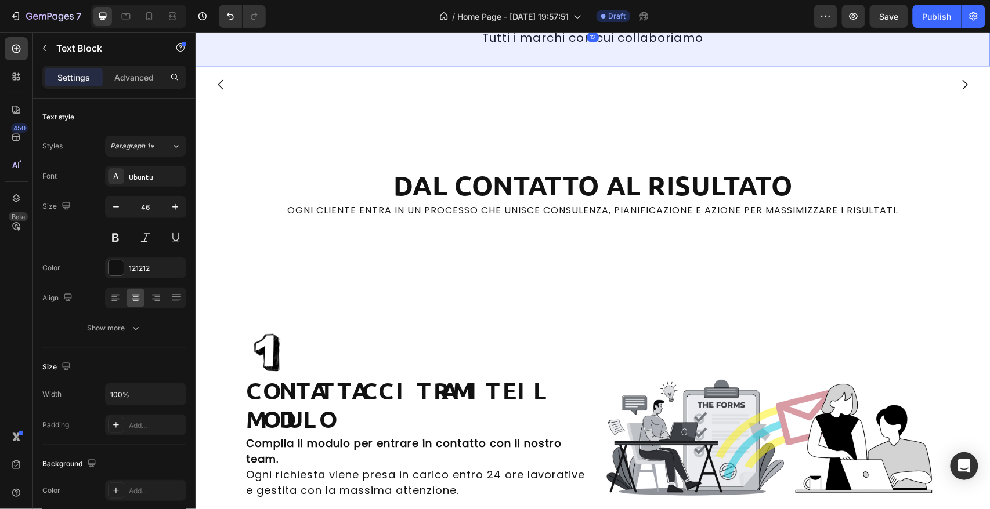
click at [259, 19] on div "Section" at bounding box center [264, 9] width 39 height 19
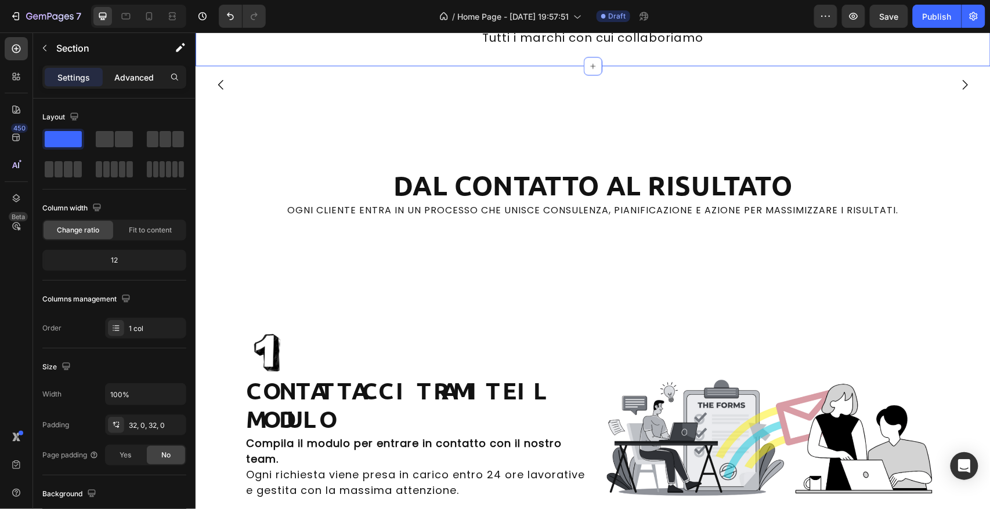
click at [127, 82] on p "Advanced" at bounding box center [133, 77] width 39 height 12
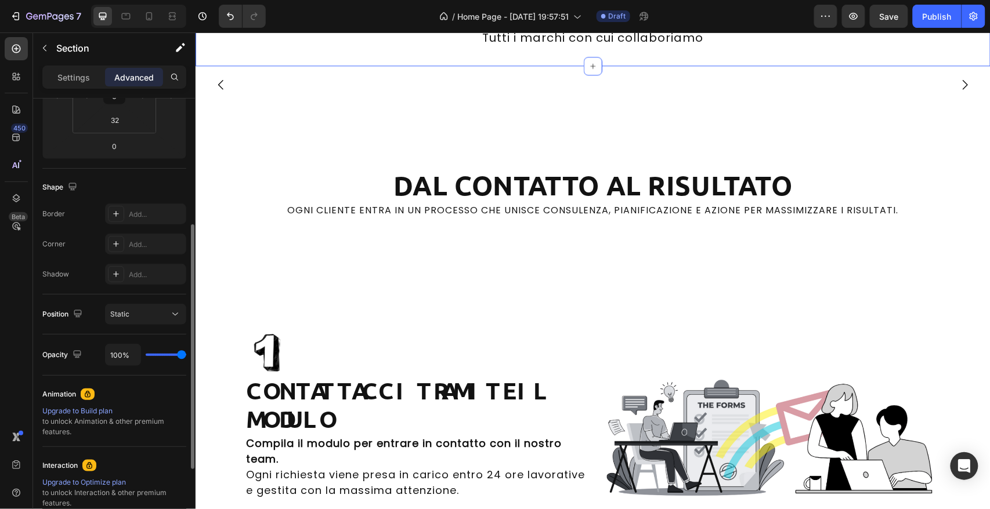
scroll to position [75, 0]
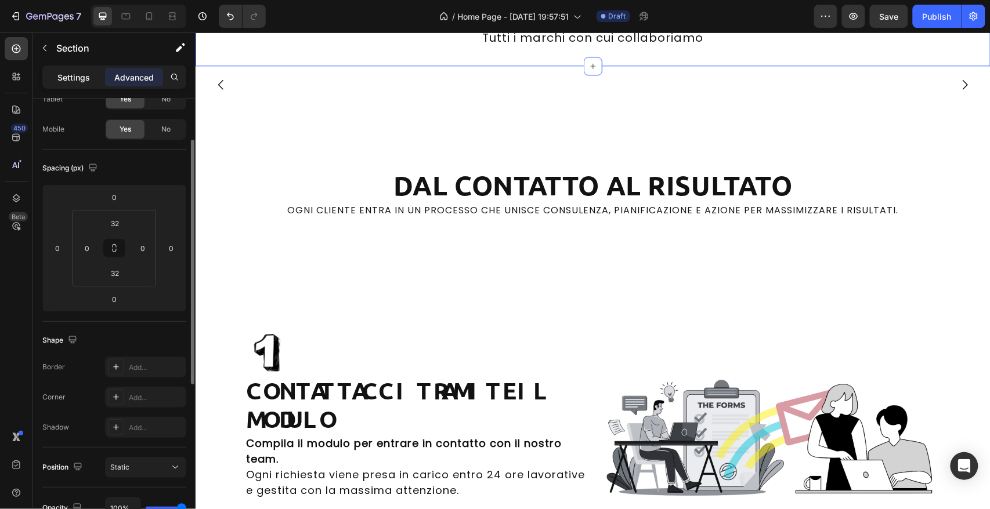
click at [74, 81] on p "Settings" at bounding box center [73, 77] width 32 height 12
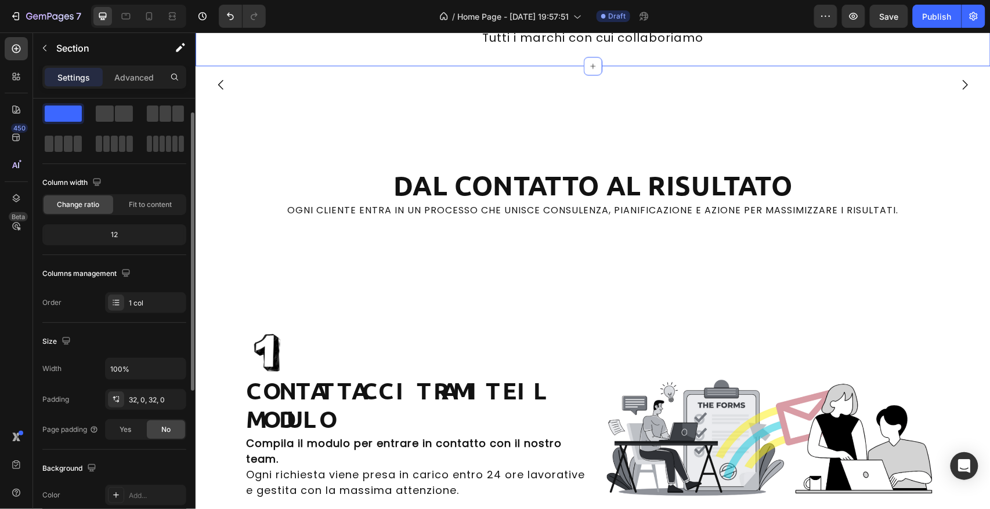
scroll to position [136, 0]
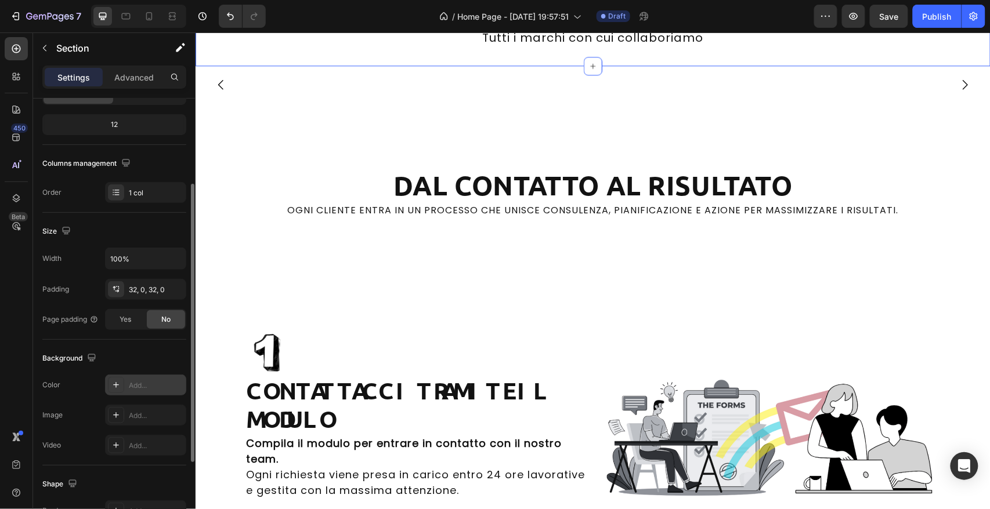
click at [121, 388] on div at bounding box center [116, 385] width 16 height 16
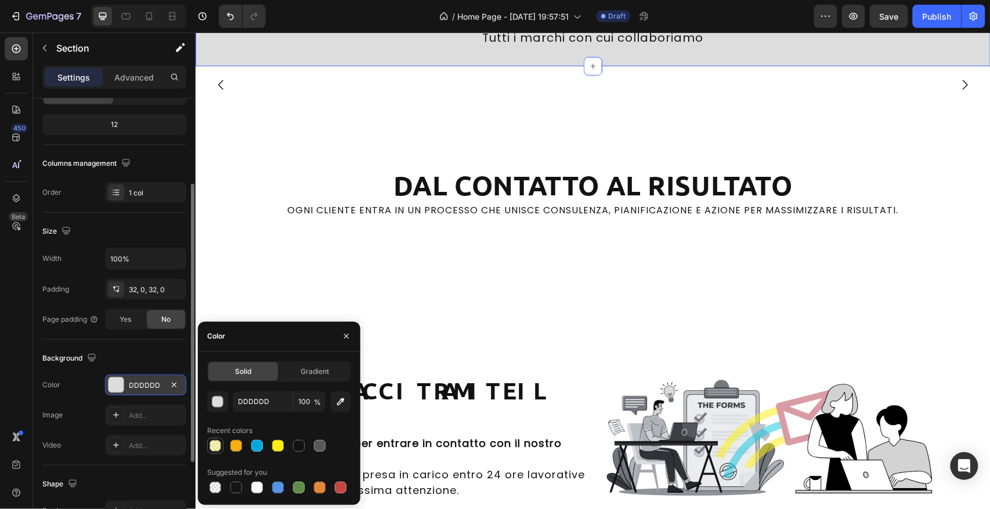
click at [217, 450] on div at bounding box center [215, 446] width 12 height 12
type input "FDED13"
type input "30"
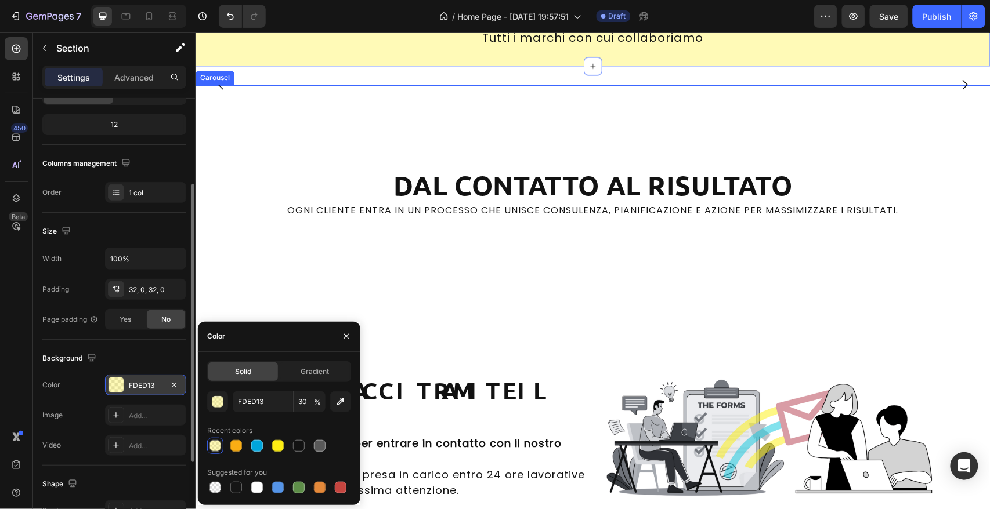
click at [500, 84] on div "Image Image Image Image Image Image Image Image Image Image Image Image" at bounding box center [592, 84] width 795 height 0
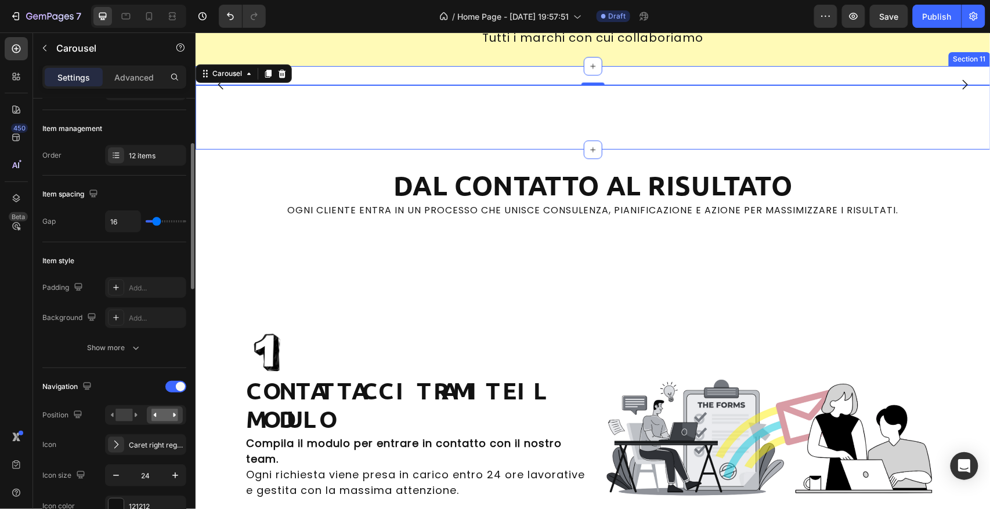
scroll to position [0, 0]
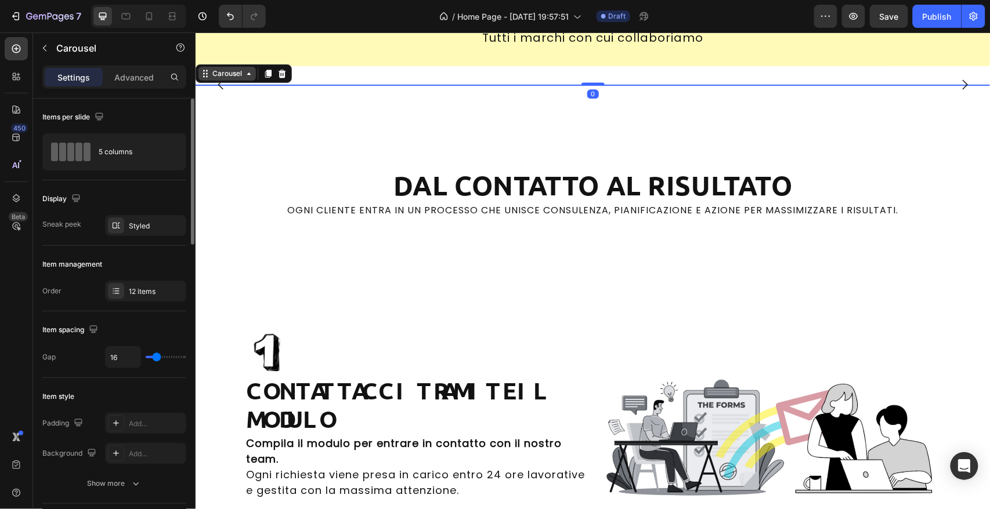
click at [235, 78] on div "Carousel" at bounding box center [226, 73] width 34 height 10
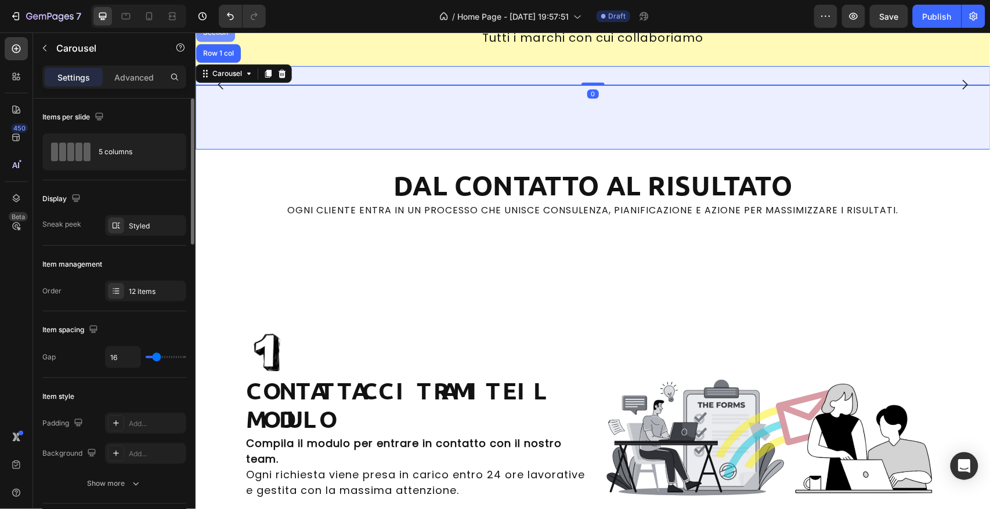
click at [219, 35] on div "Section" at bounding box center [215, 31] width 30 height 7
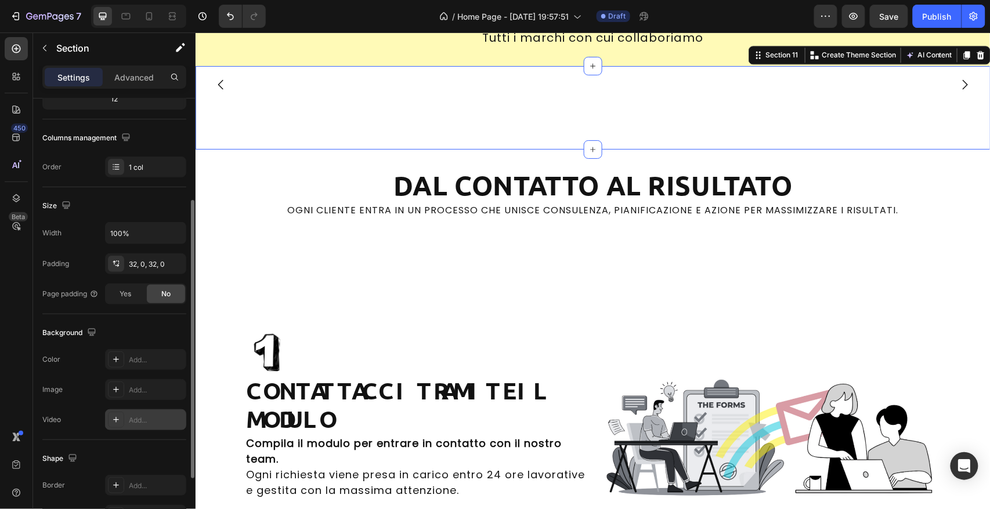
scroll to position [234, 0]
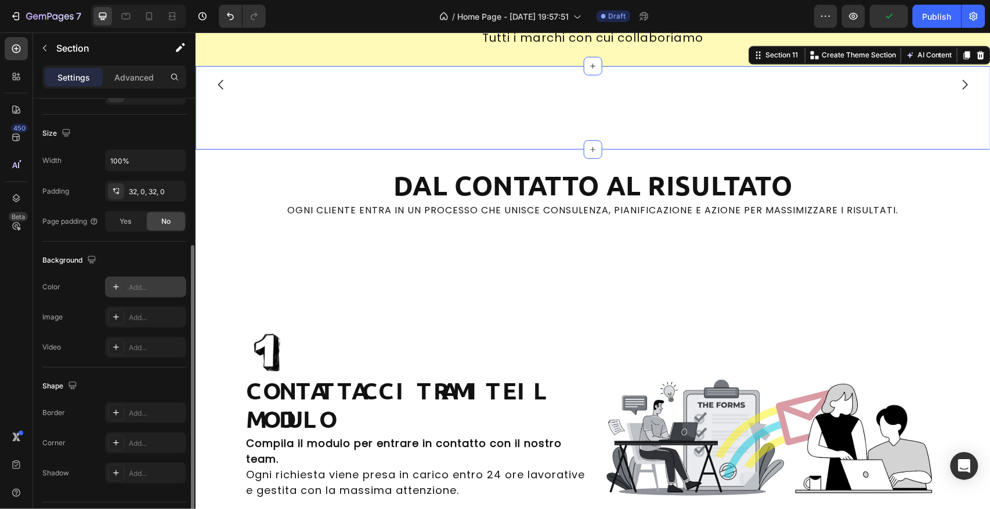
click at [139, 284] on div "Add..." at bounding box center [156, 288] width 55 height 10
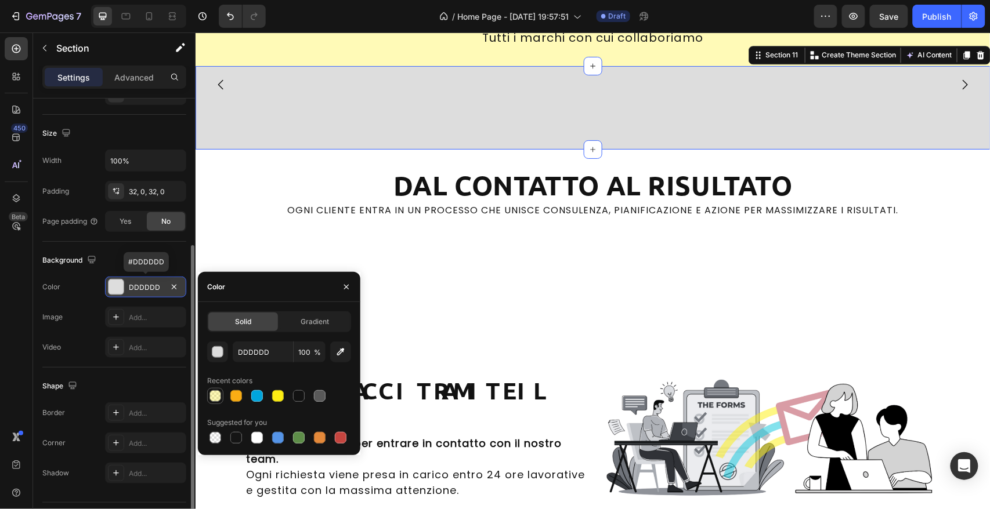
click at [215, 398] on div at bounding box center [215, 396] width 12 height 12
type input "FDED13"
type input "30"
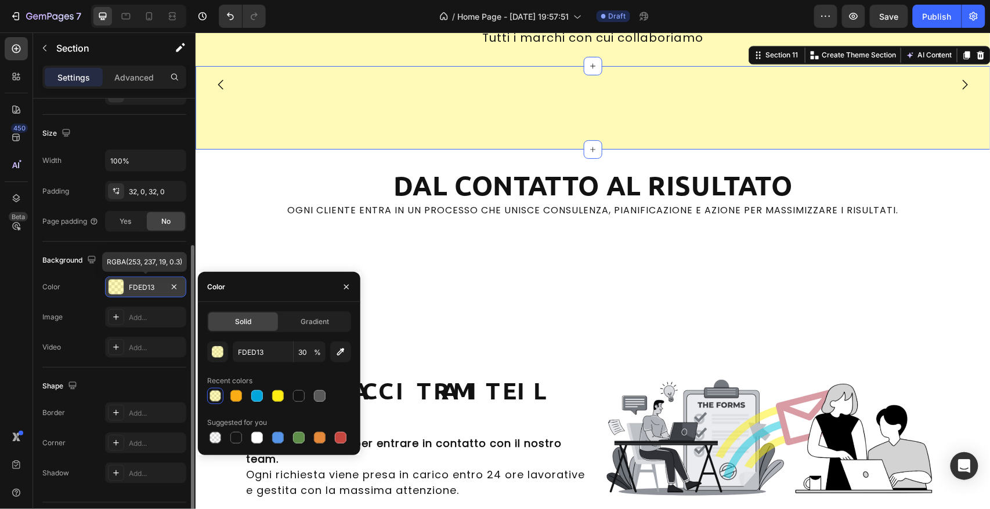
click at [501, 131] on div "Image Image Image Image Image Image Image Image Image Image Image Image [GEOGRA…" at bounding box center [592, 107] width 795 height 46
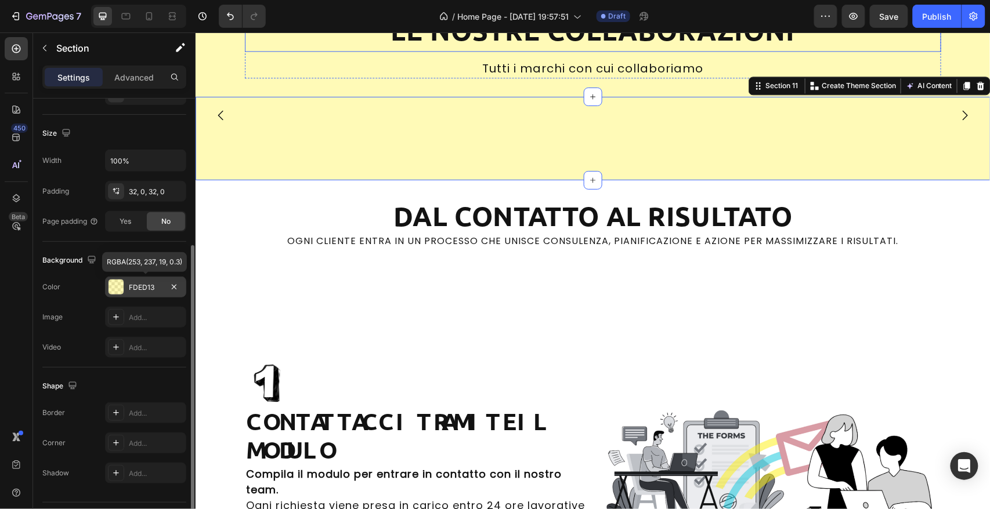
scroll to position [2395, 0]
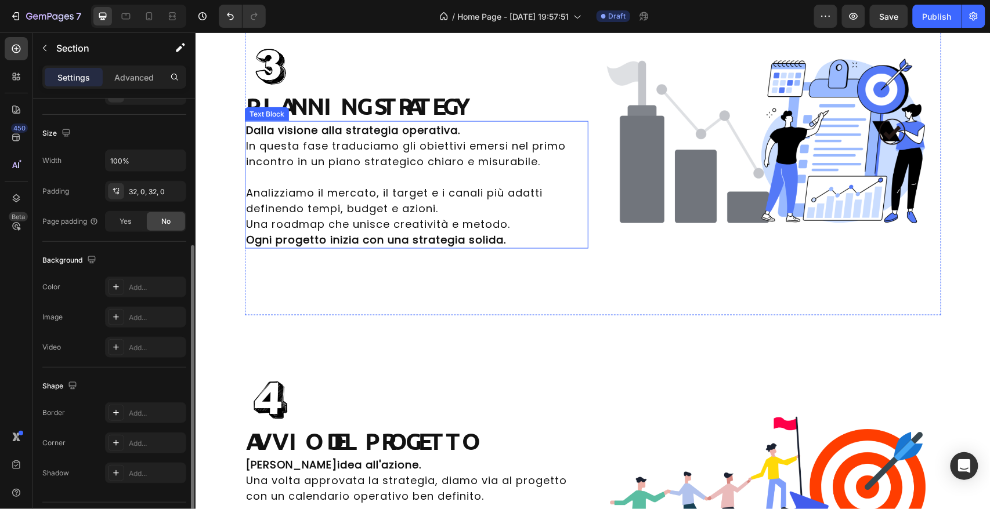
scroll to position [3417, 0]
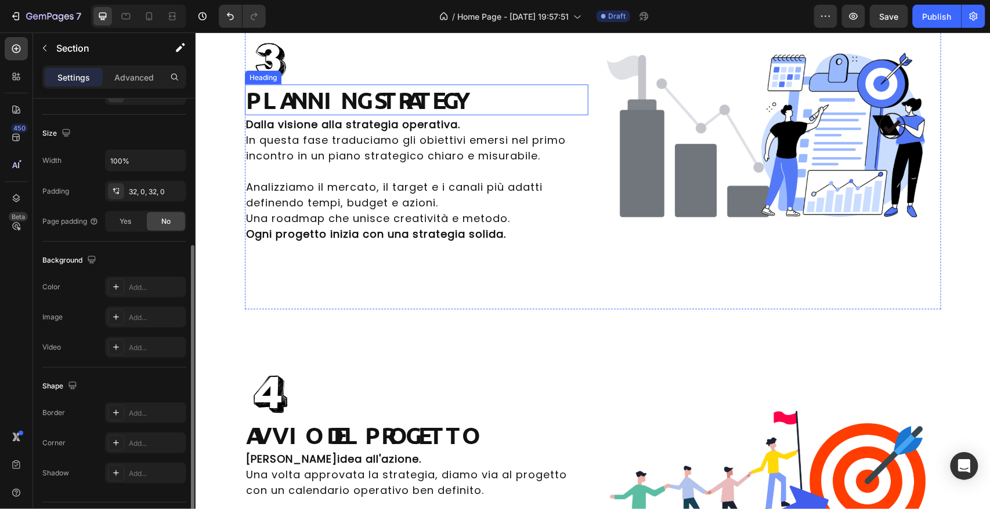
click at [459, 114] on strong "PLANNING STRATEGY" at bounding box center [360, 99] width 231 height 30
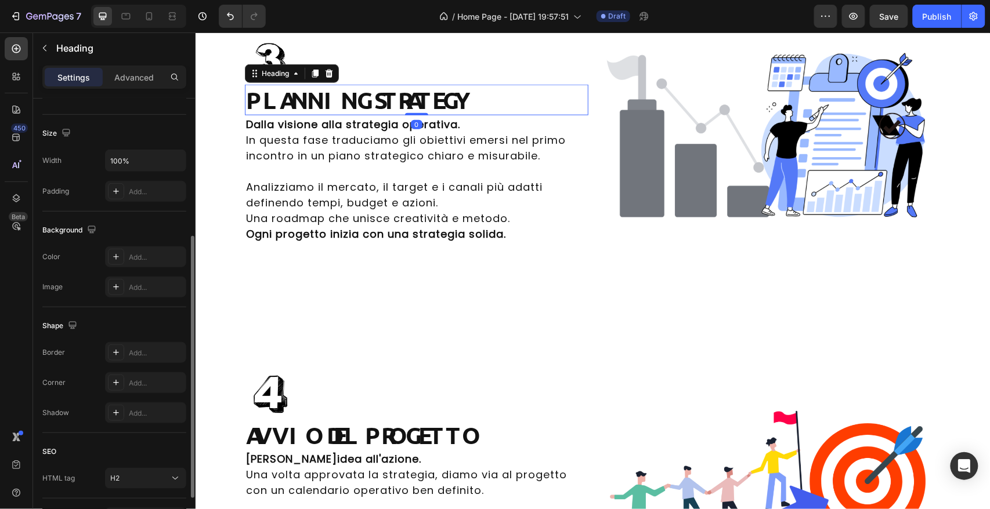
scroll to position [0, 0]
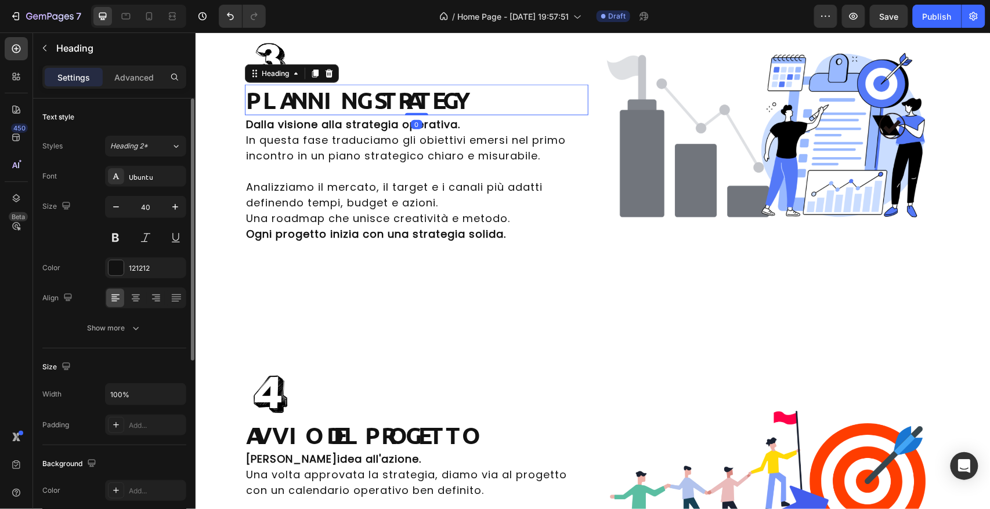
click at [129, 73] on p "Advanced" at bounding box center [133, 77] width 39 height 12
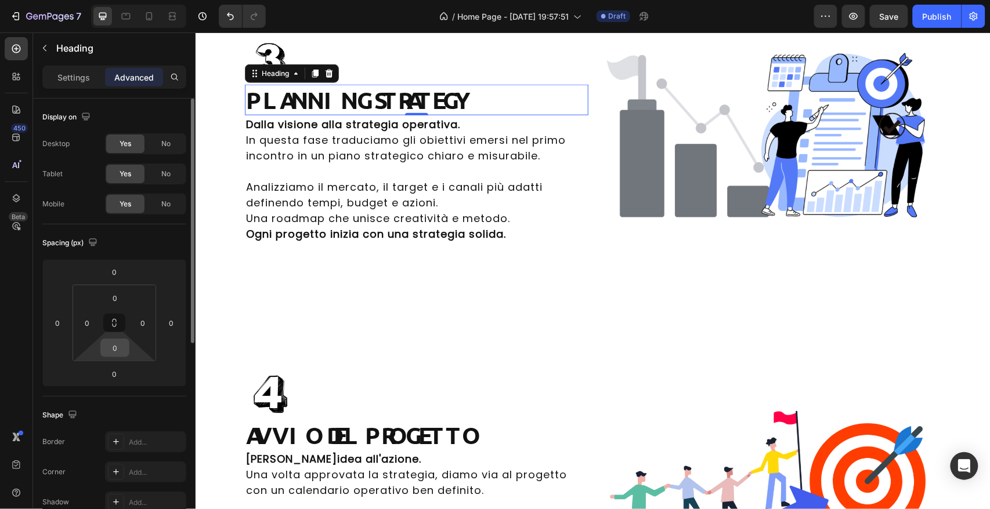
click at [129, 0] on html "7 / Home Page - [DATE] 19:57:51 Draft Preview Save Publish 450 Beta Sections(18…" at bounding box center [495, 0] width 990 height 0
click at [120, 349] on input "0" at bounding box center [114, 347] width 23 height 17
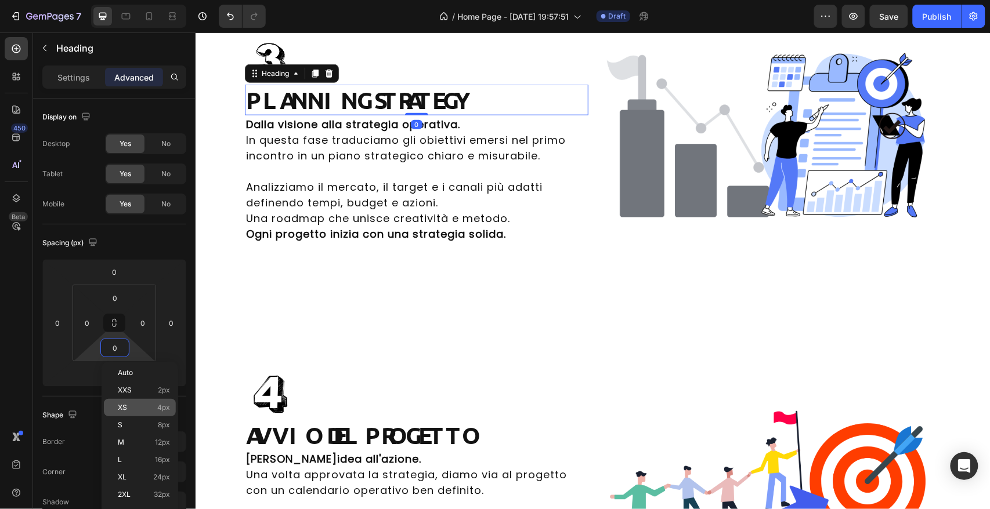
click at [129, 404] on p "XS 4px" at bounding box center [144, 408] width 52 height 8
type input "4"
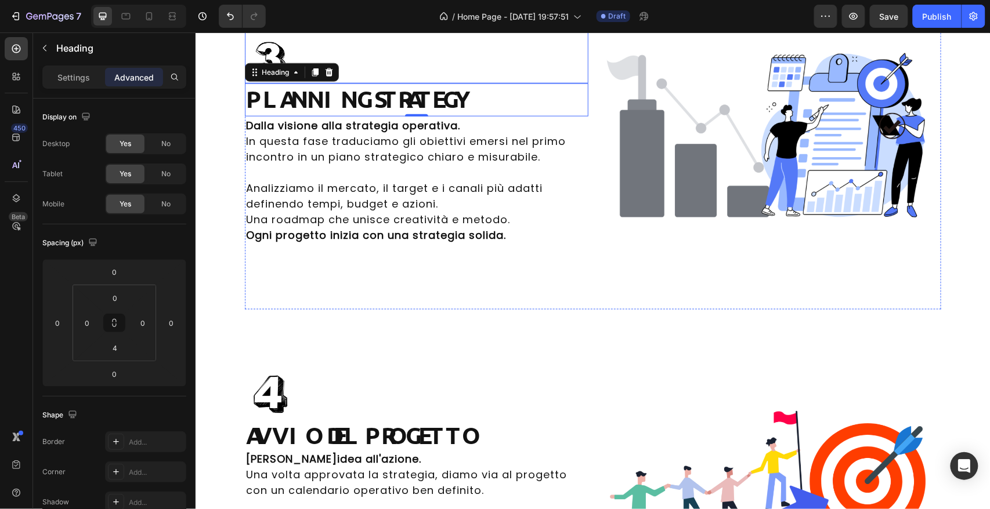
drag, startPoint x: 437, startPoint y: 212, endPoint x: 512, endPoint y: 205, distance: 74.7
click at [437, 83] on div at bounding box center [415, 57] width 343 height 52
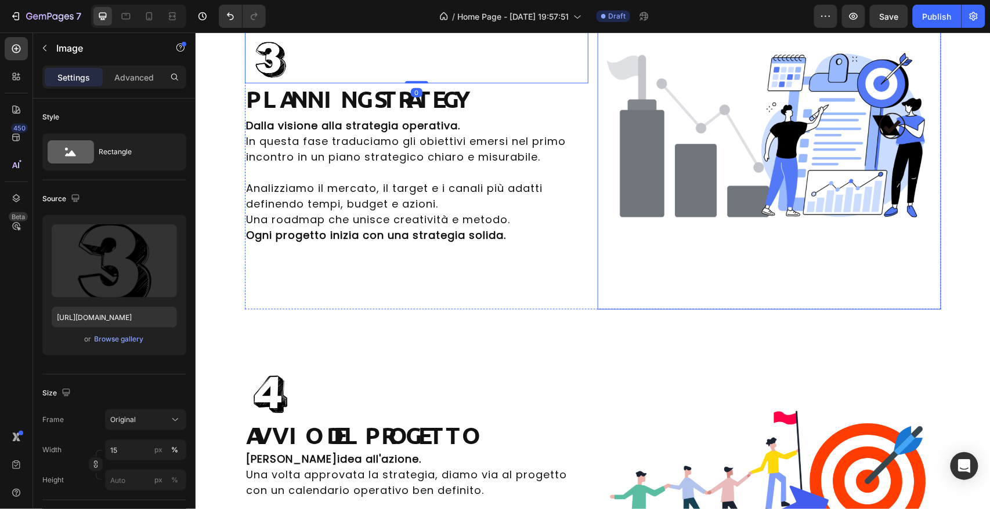
click at [717, 194] on img at bounding box center [768, 137] width 343 height 343
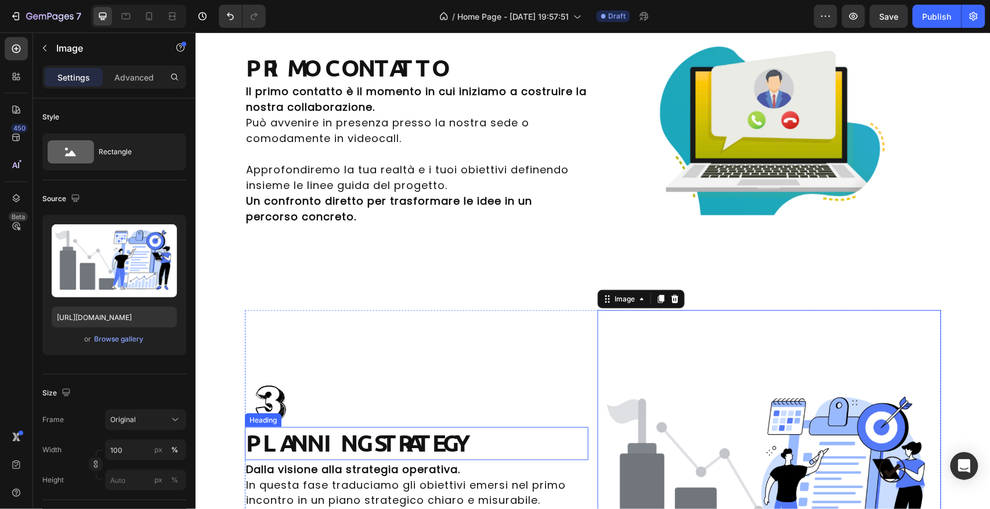
scroll to position [3131, 0]
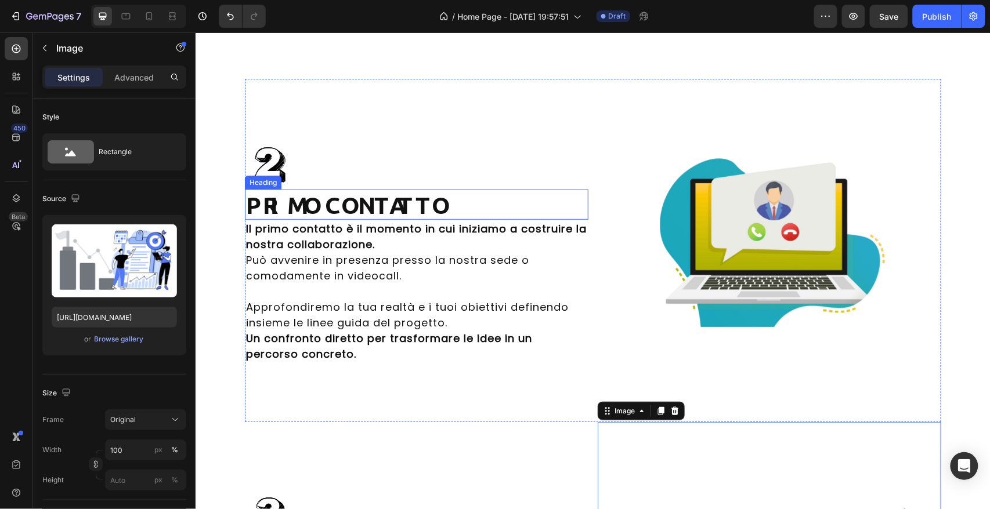
click at [399, 202] on h2 "primo contatto" at bounding box center [415, 204] width 343 height 30
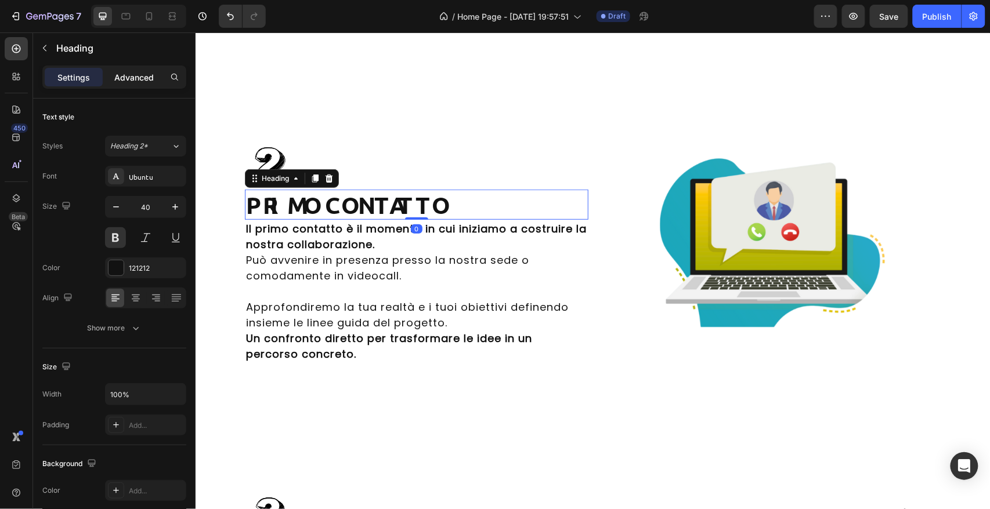
click at [128, 68] on div "Advanced" at bounding box center [134, 77] width 58 height 19
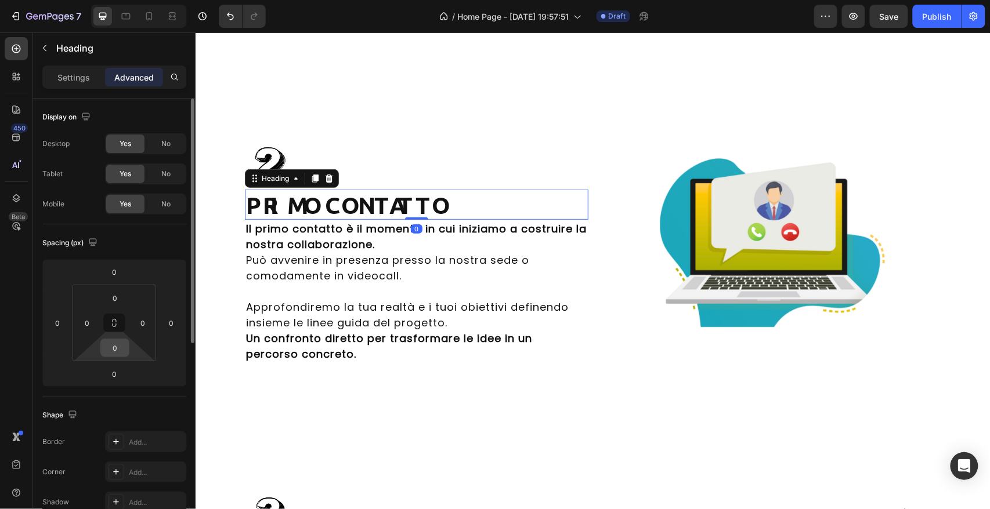
click at [122, 352] on input "0" at bounding box center [114, 347] width 23 height 17
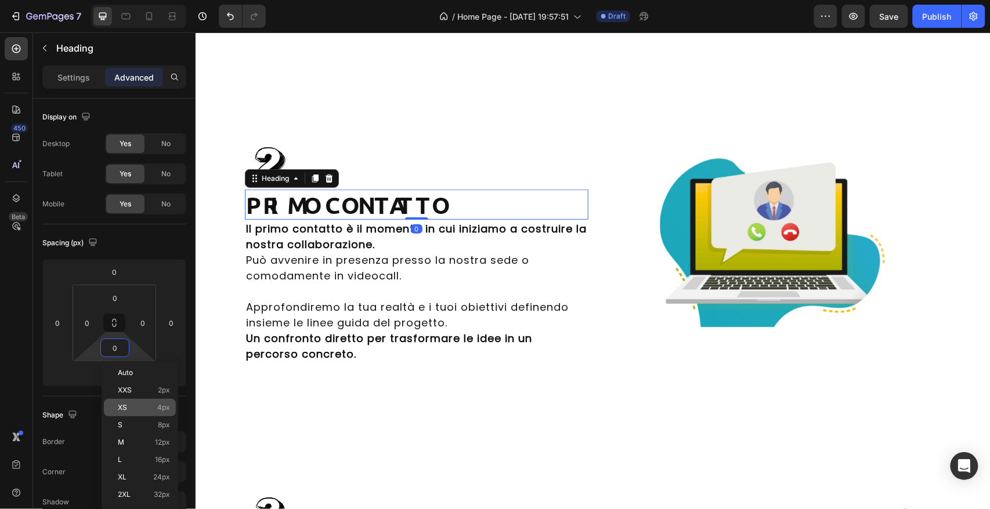
click at [136, 407] on p "XS 4px" at bounding box center [144, 408] width 52 height 8
type input "4"
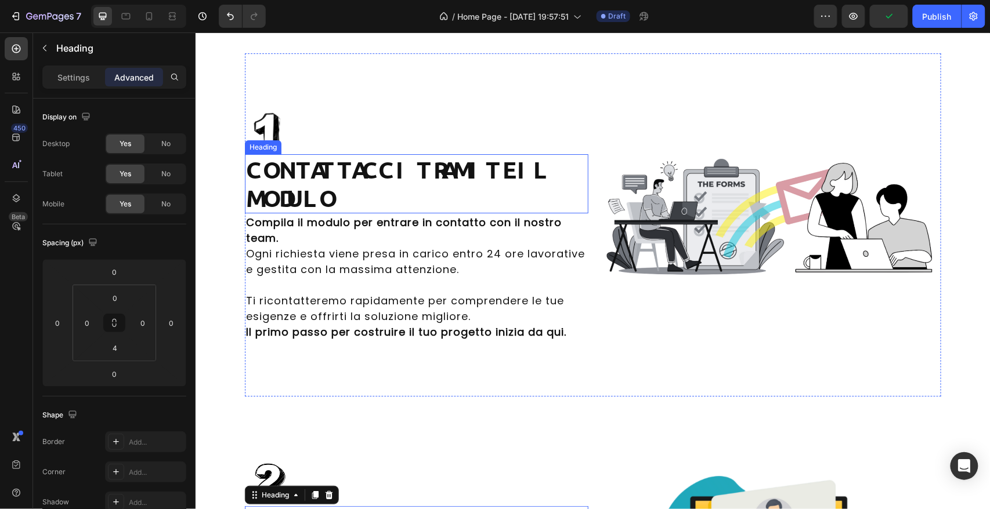
scroll to position [2811, 0]
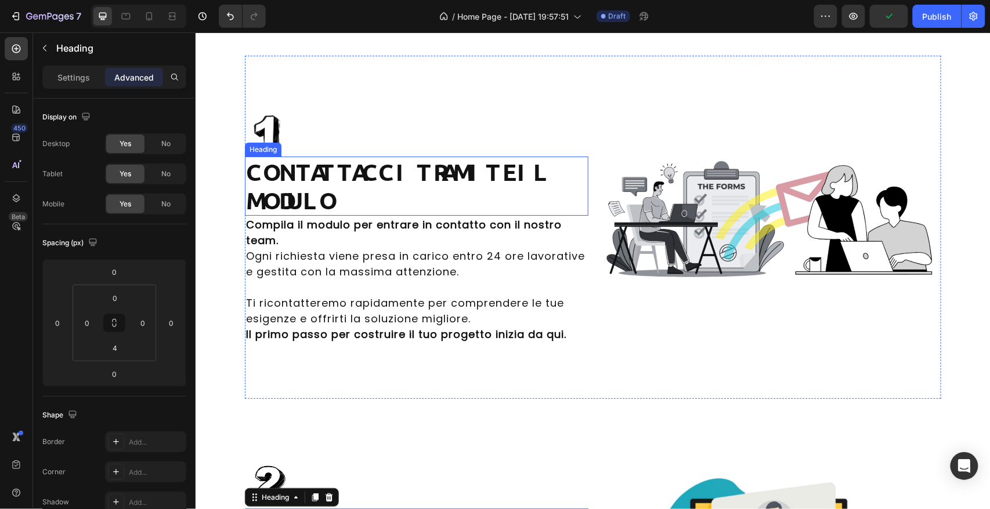
click at [375, 174] on strong "contattacci tramite il modulo" at bounding box center [397, 185] width 304 height 59
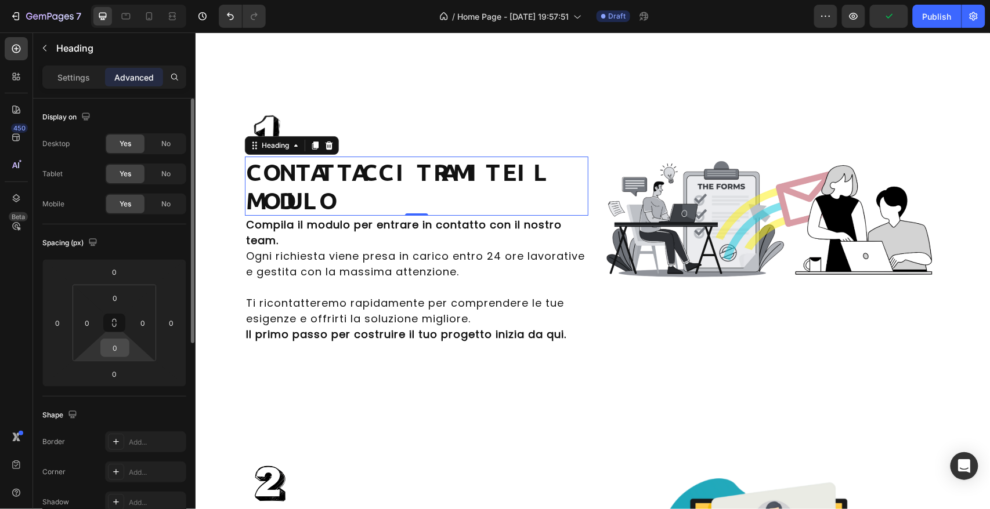
click at [123, 350] on input "0" at bounding box center [114, 347] width 23 height 17
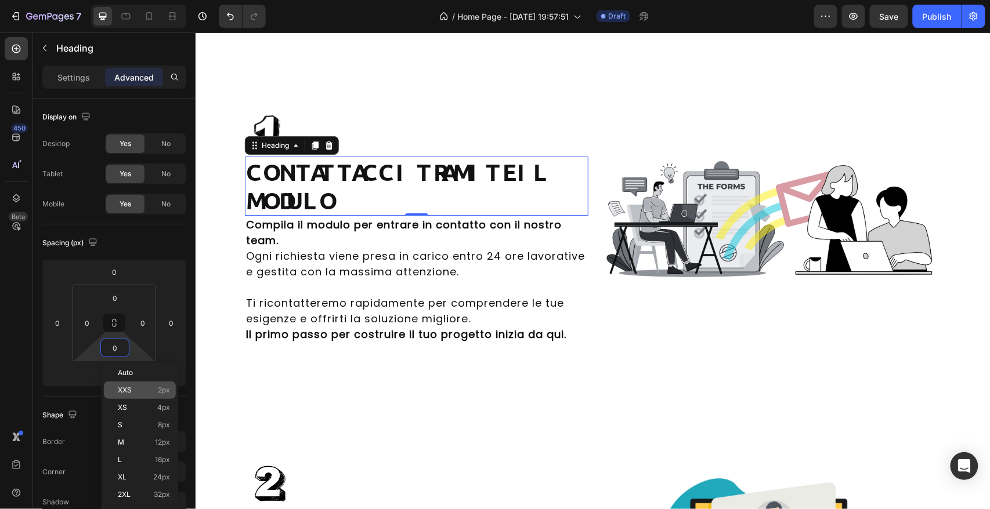
click at [134, 402] on div "XS 4px" at bounding box center [140, 407] width 72 height 17
type input "4"
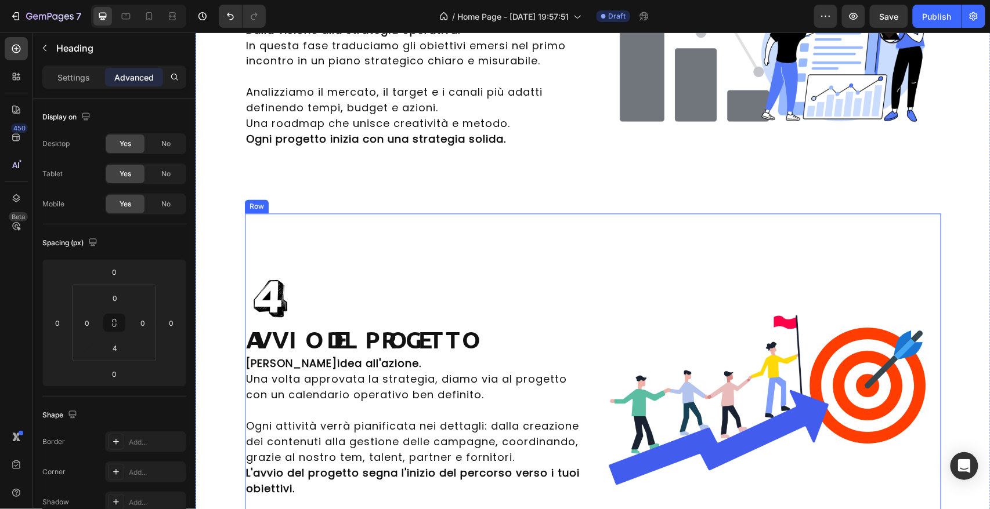
click at [402, 324] on h2 "AVVIO DEL PROGETTO" at bounding box center [415, 339] width 343 height 30
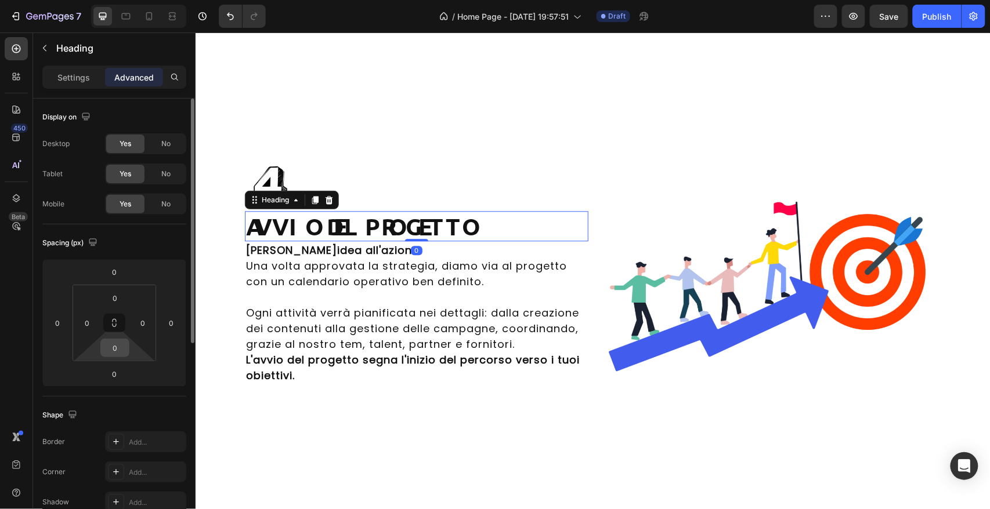
click at [113, 344] on input "0" at bounding box center [114, 347] width 23 height 17
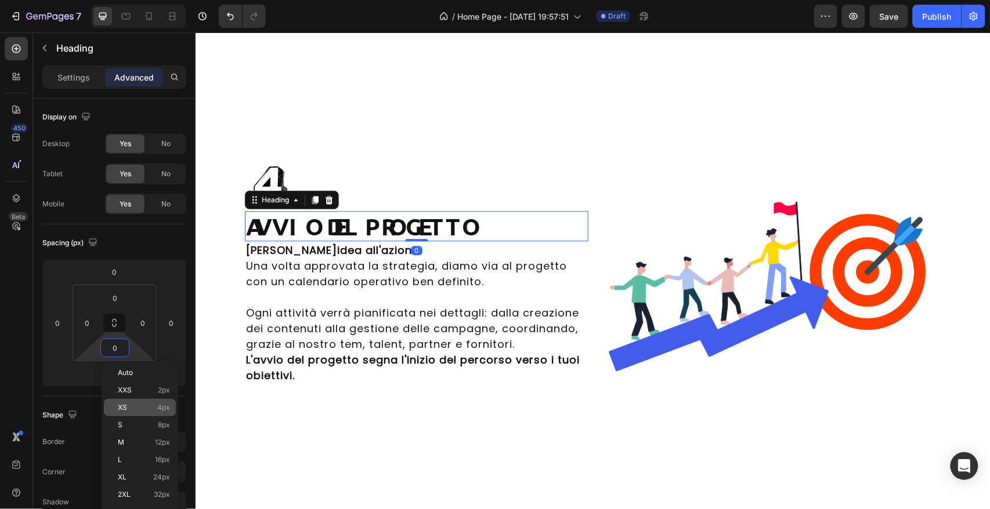
click at [154, 410] on p "XS 4px" at bounding box center [144, 408] width 52 height 8
type input "4"
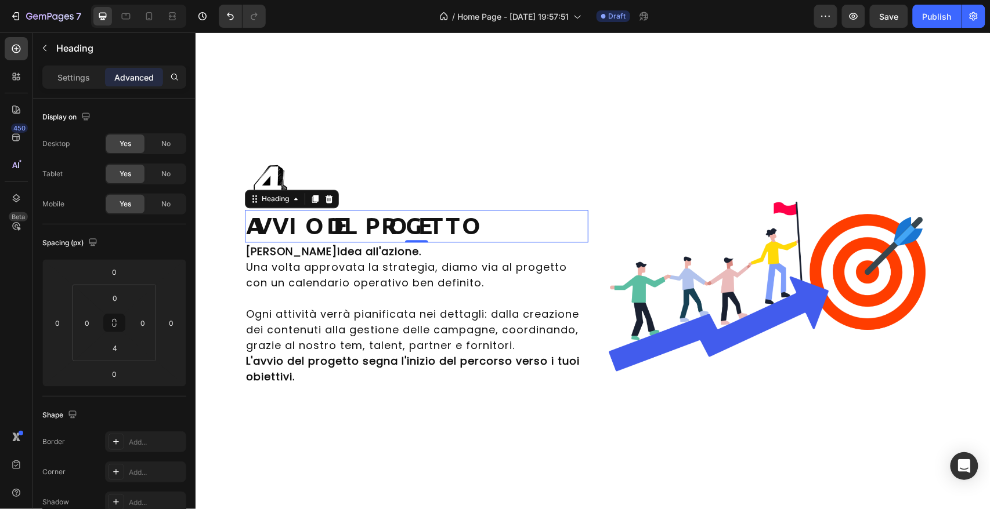
click at [782, 111] on img at bounding box center [768, 271] width 343 height 343
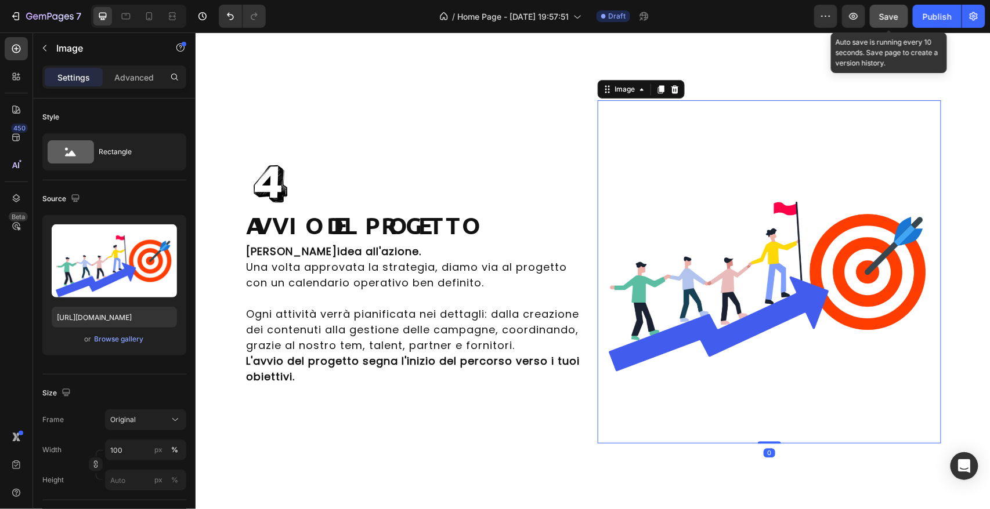
drag, startPoint x: 889, startPoint y: 23, endPoint x: 876, endPoint y: 24, distance: 14.0
click at [887, 23] on button "Save" at bounding box center [889, 16] width 38 height 23
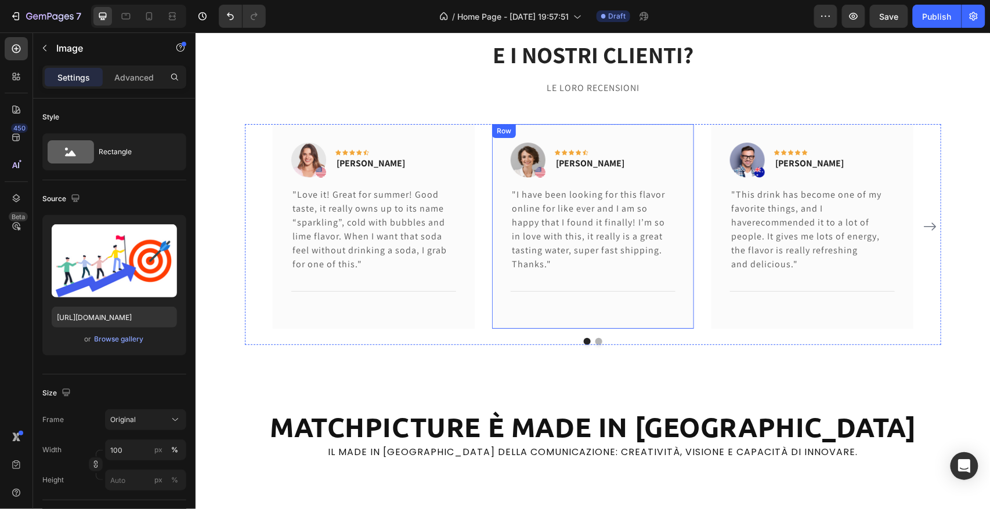
scroll to position [4385, 0]
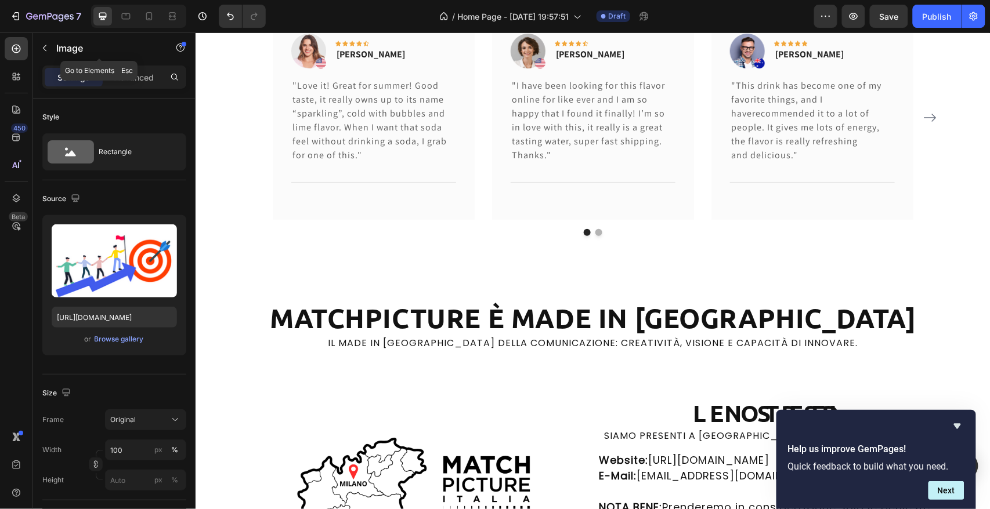
drag, startPoint x: 42, startPoint y: 51, endPoint x: 40, endPoint y: 59, distance: 8.4
click at [42, 51] on icon "button" at bounding box center [44, 48] width 9 height 9
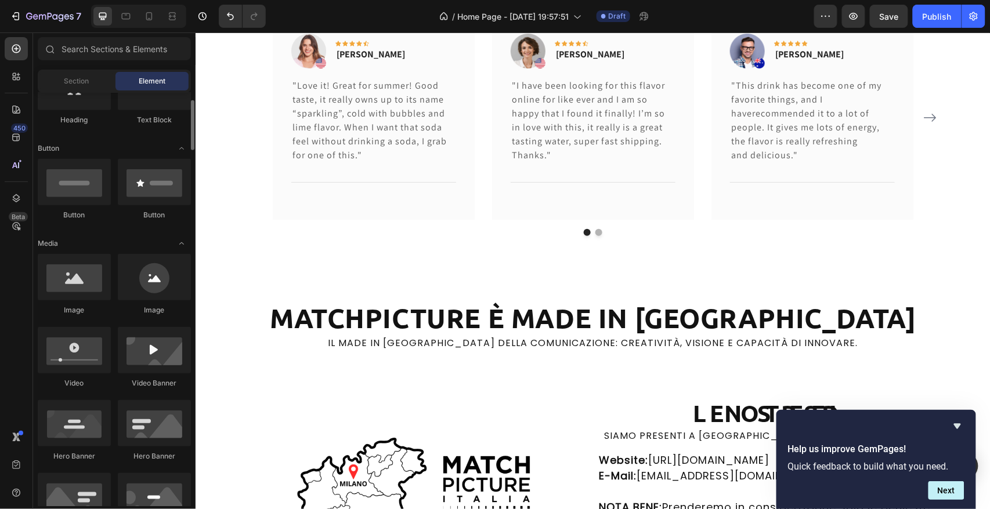
scroll to position [0, 0]
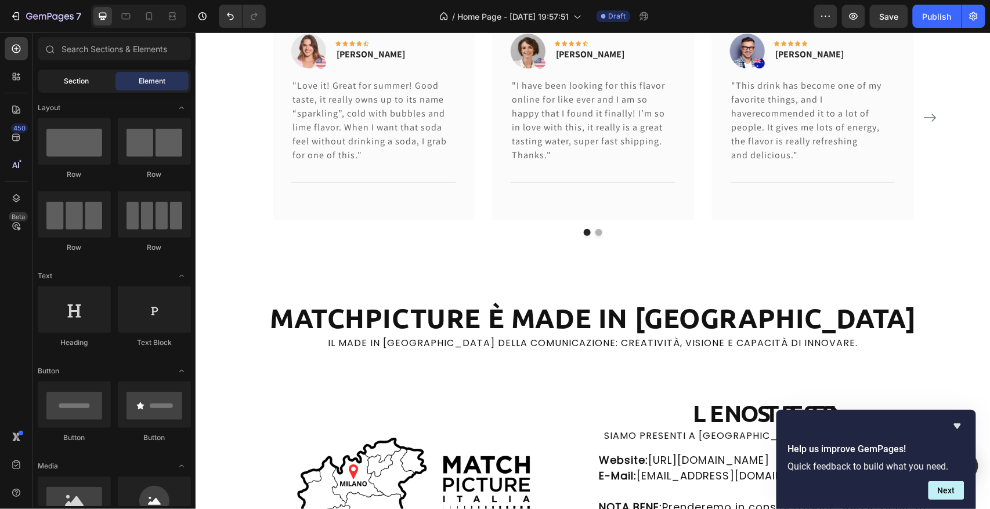
click at [88, 82] on span "Section" at bounding box center [76, 81] width 25 height 10
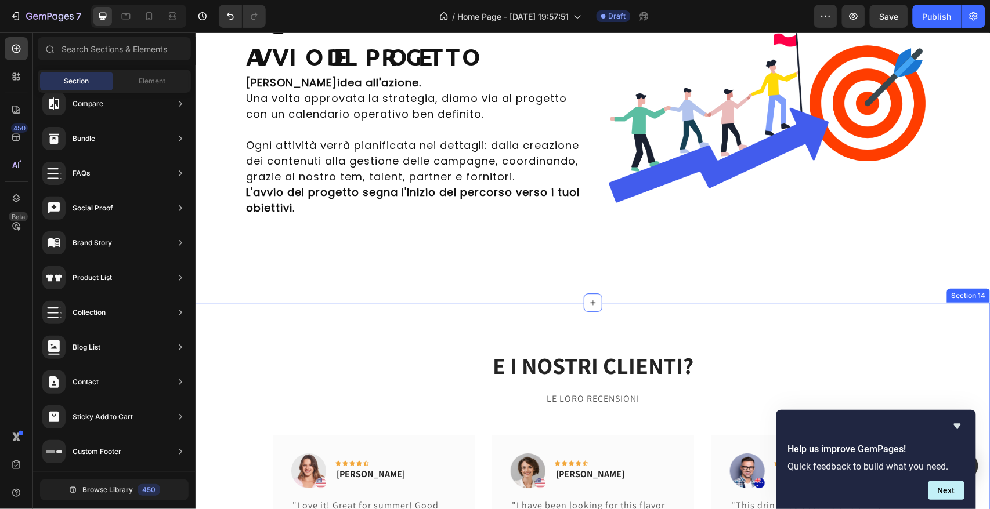
scroll to position [3972, 0]
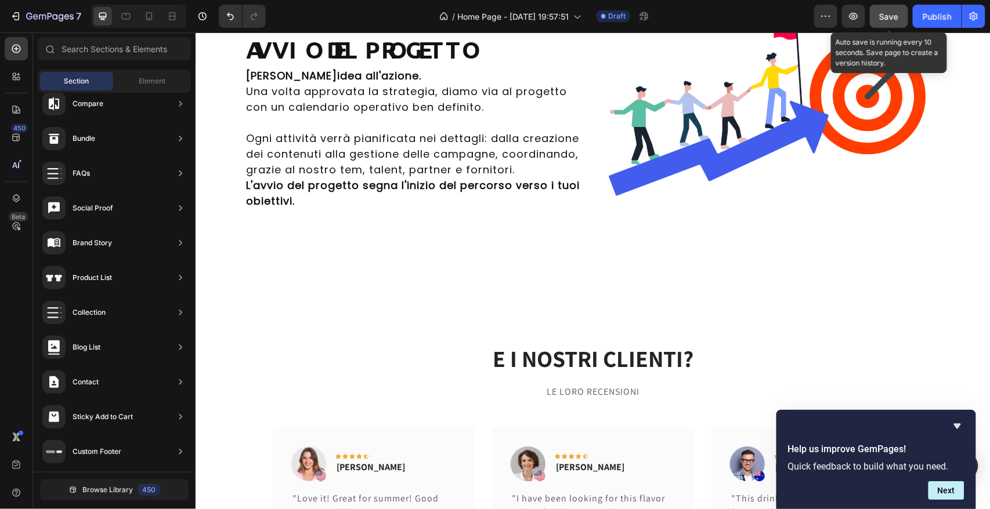
click at [902, 17] on button "Save" at bounding box center [889, 16] width 38 height 23
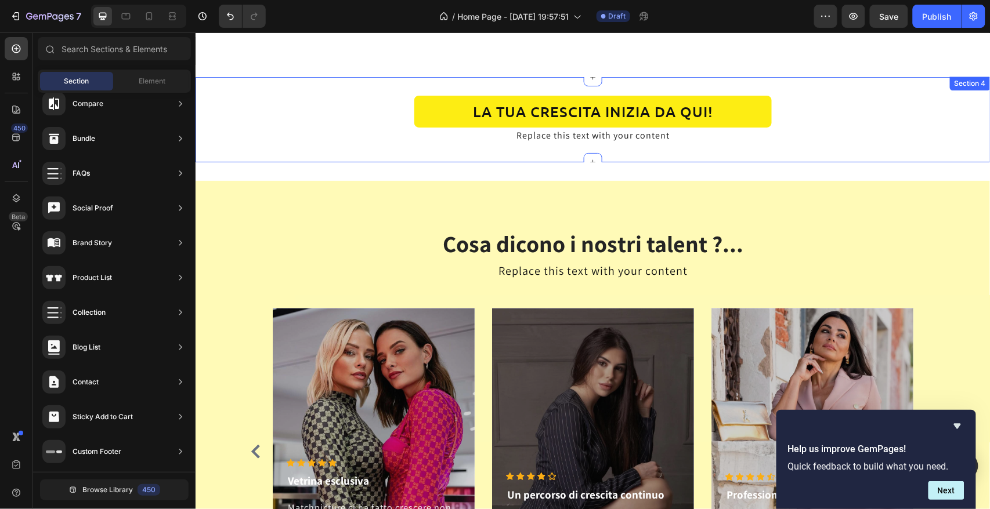
scroll to position [690, 0]
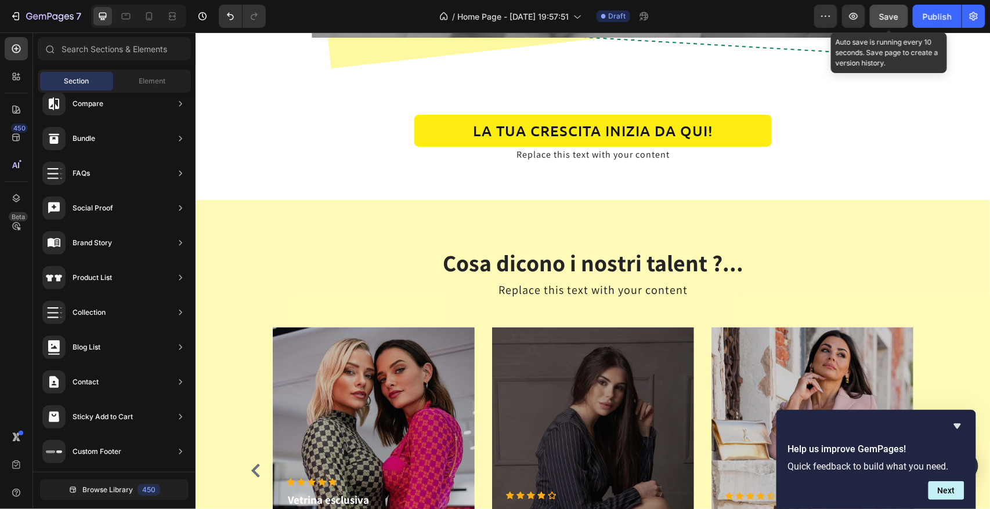
click at [894, 13] on span "Save" at bounding box center [889, 17] width 19 height 10
